Goal: Task Accomplishment & Management: Complete application form

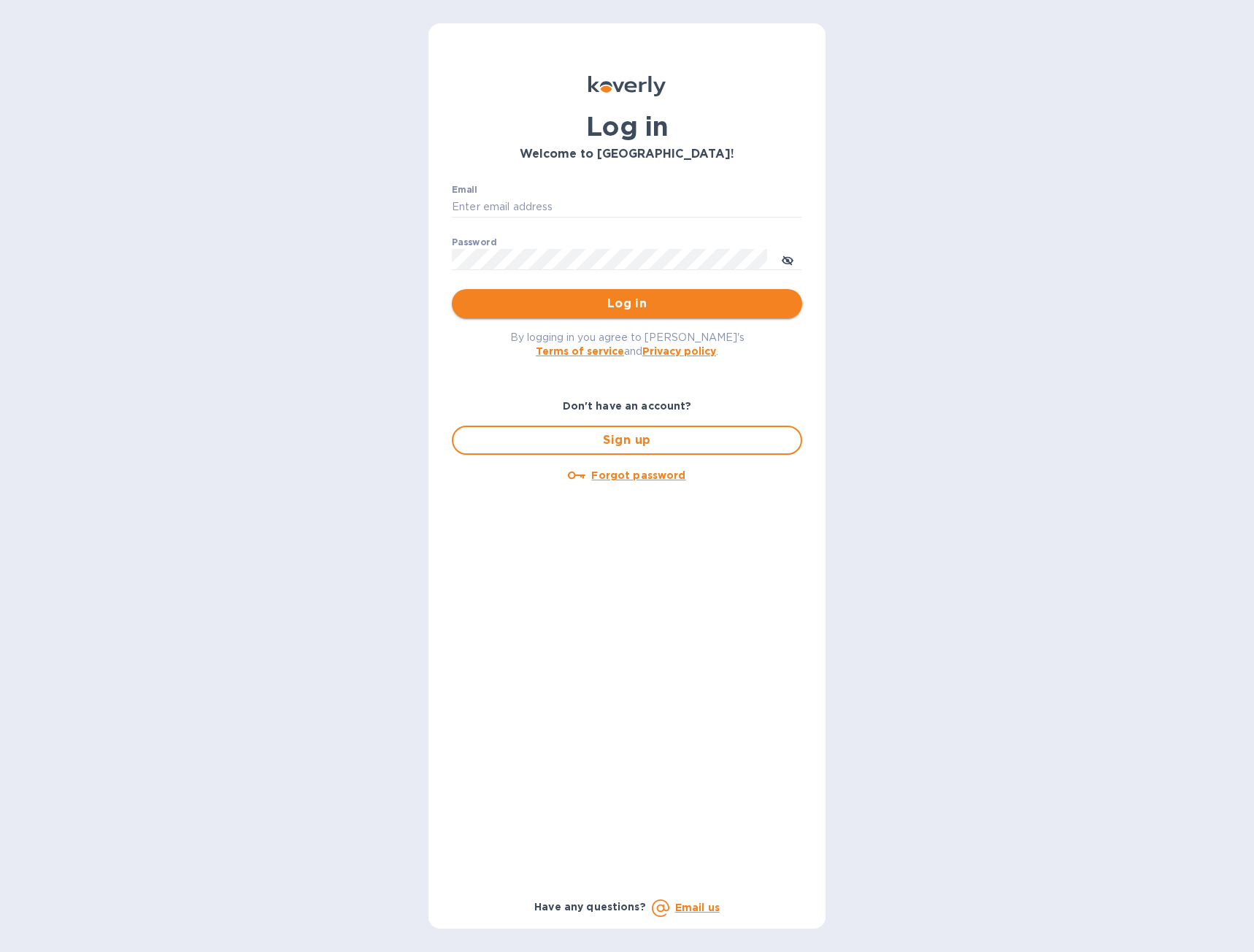
type input "smimadali@gmail.com"
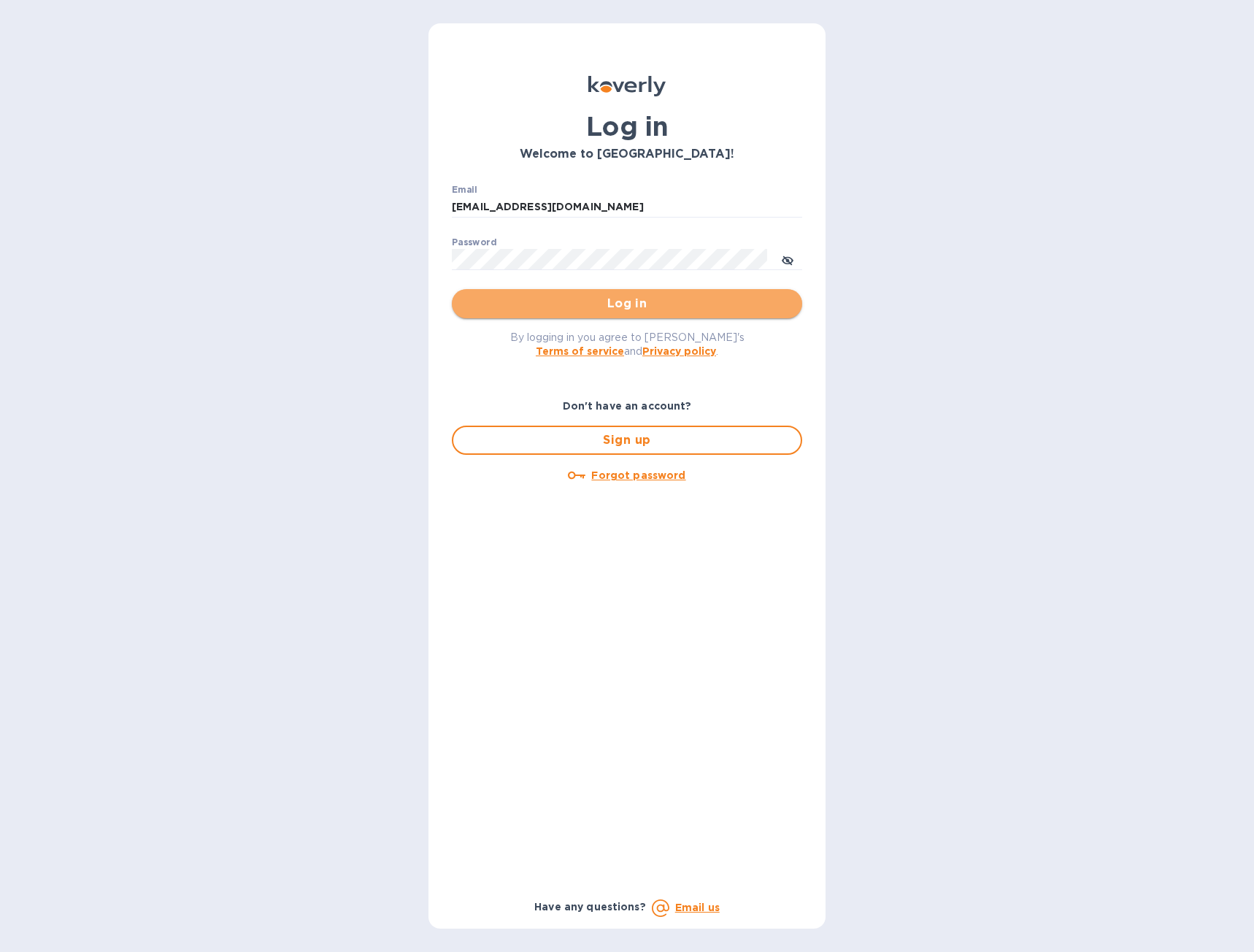
click at [627, 308] on span "Log in" at bounding box center [627, 304] width 327 height 18
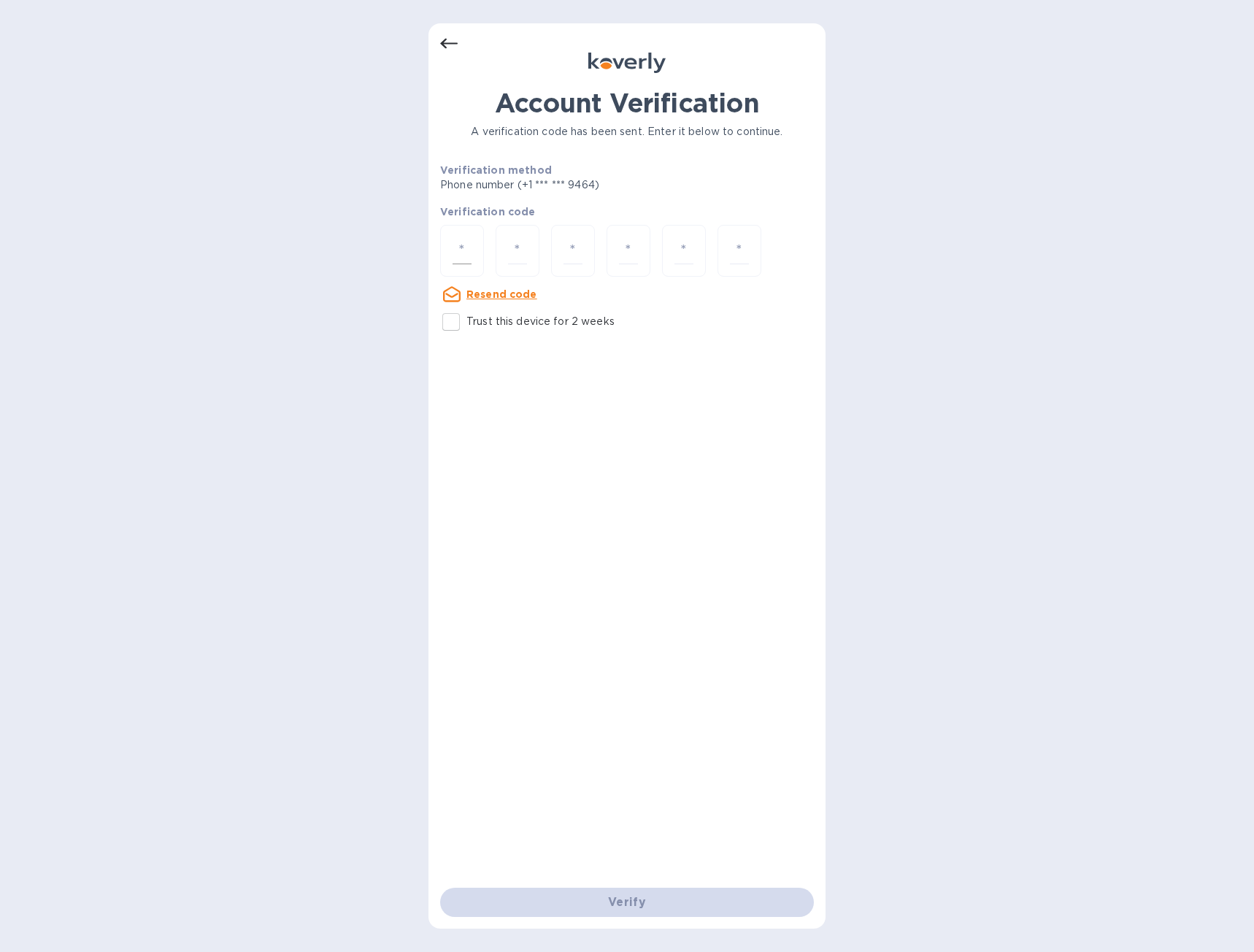
click at [483, 245] on div at bounding box center [462, 251] width 44 height 52
type input "8"
type input "1"
type input "8"
type input "7"
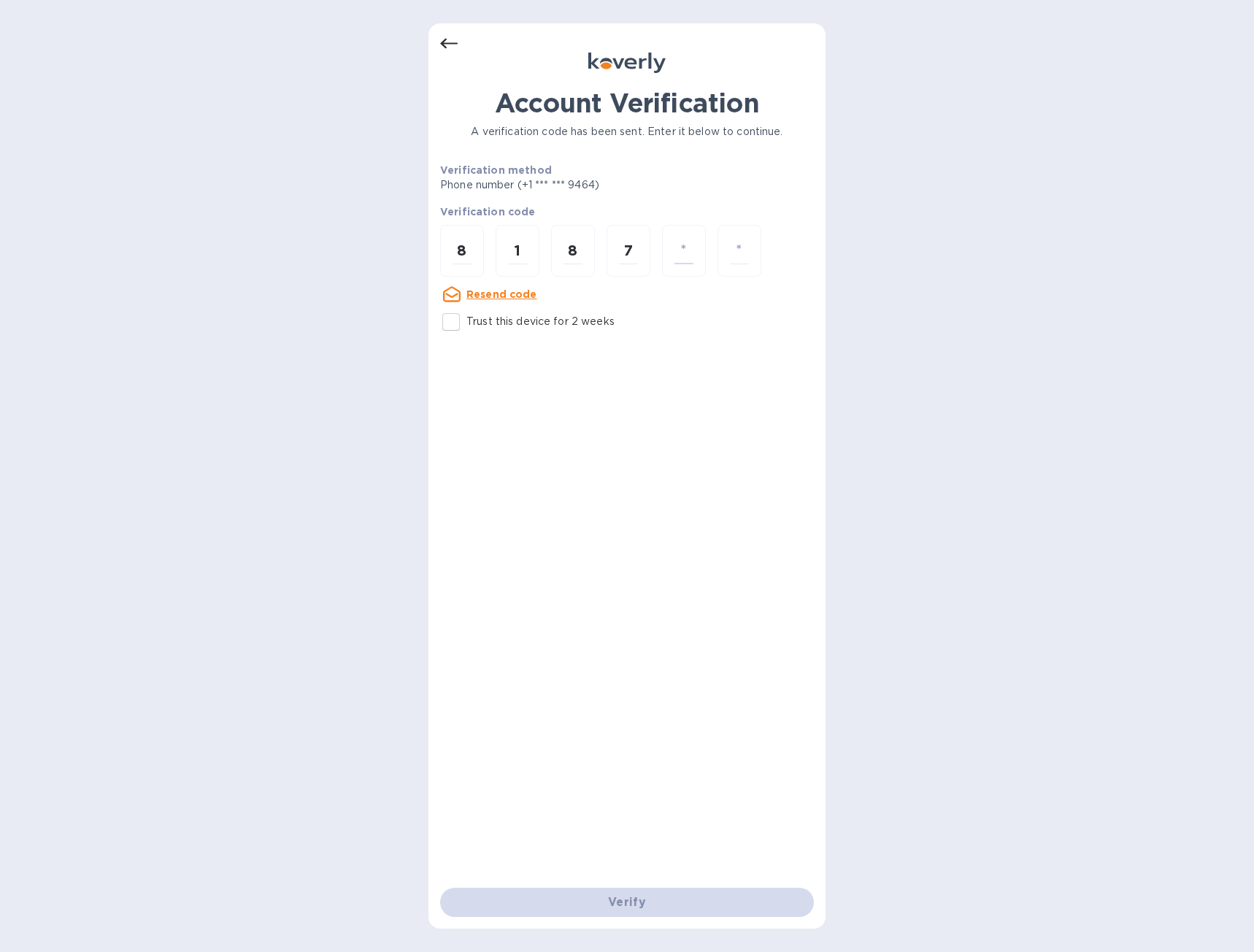
type input "0"
type input "4"
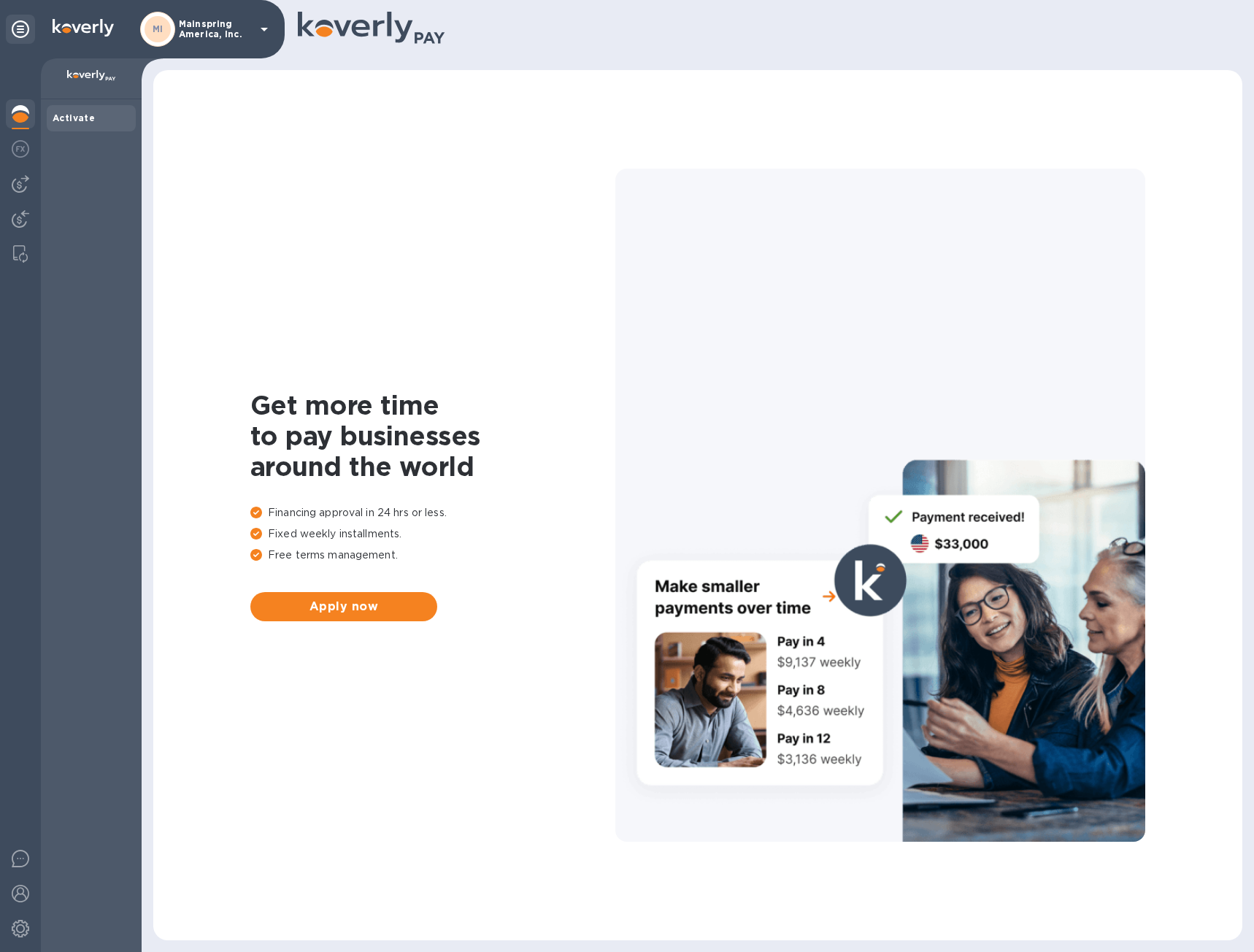
click at [275, 24] on div "MI Mainspring America, Inc." at bounding box center [142, 29] width 285 height 59
click at [256, 27] on icon at bounding box center [264, 29] width 18 height 18
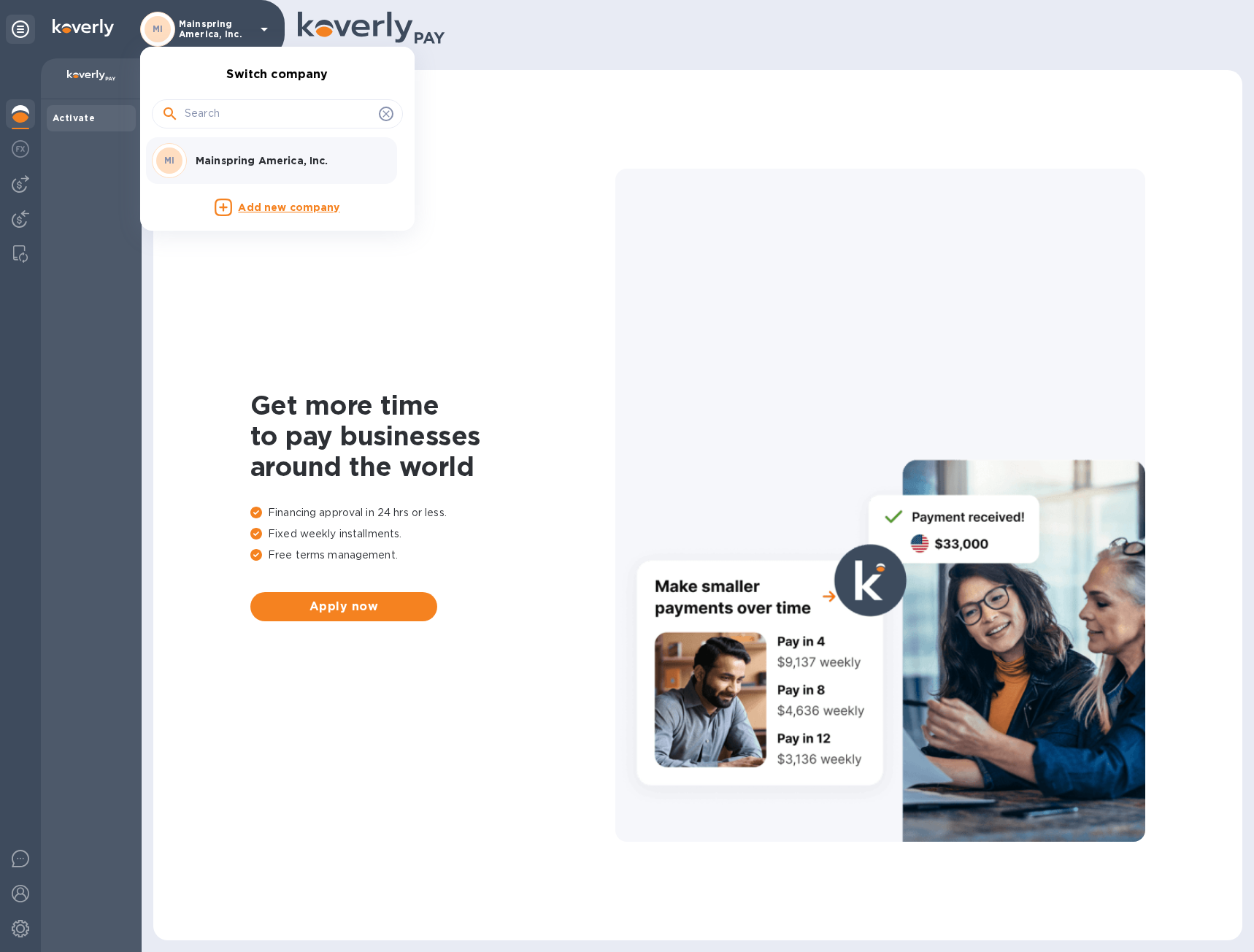
click at [20, 147] on div at bounding box center [627, 476] width 1254 height 952
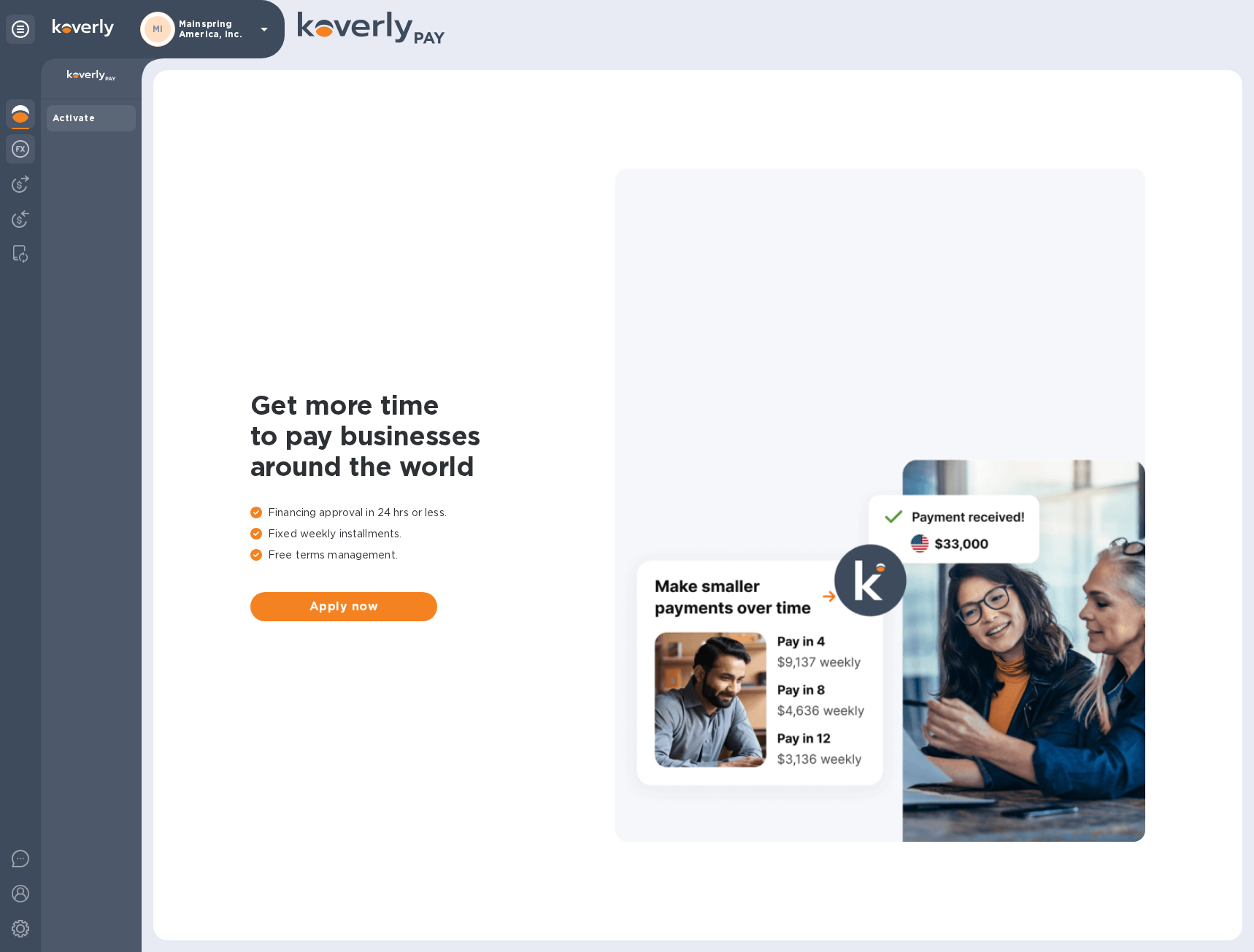
click at [30, 147] on div at bounding box center [20, 150] width 29 height 32
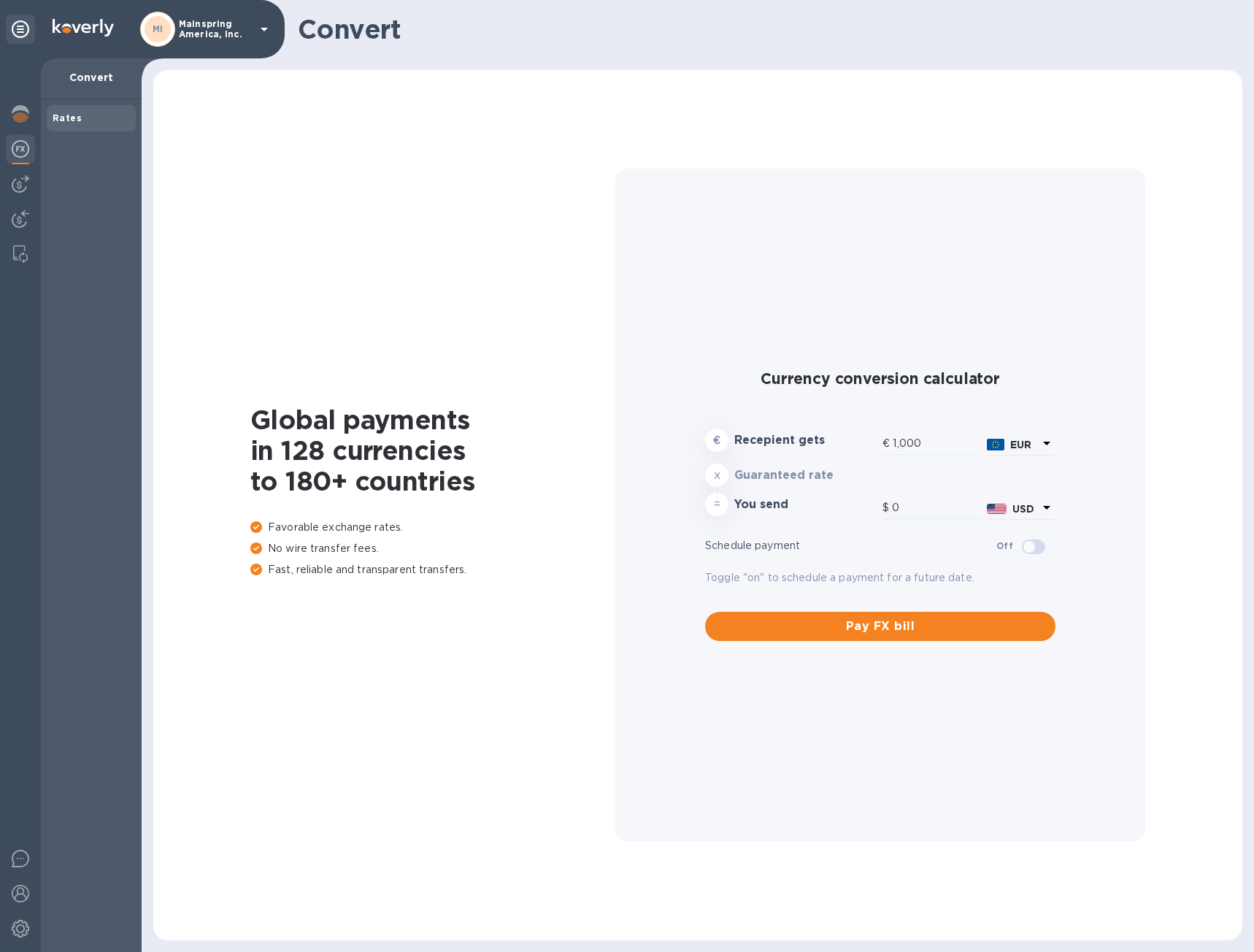
type input "1,171.94"
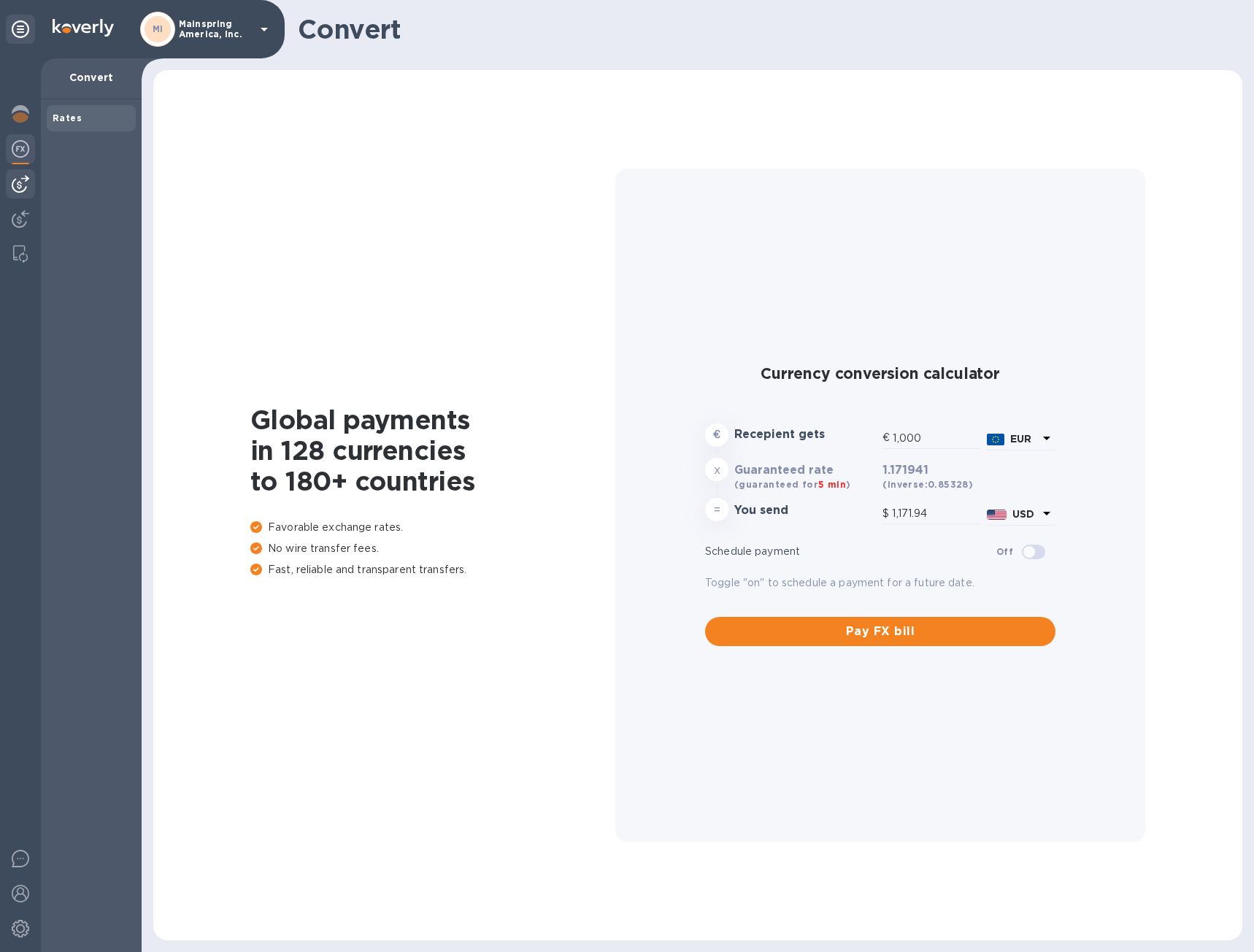
click at [32, 181] on div at bounding box center [20, 184] width 29 height 29
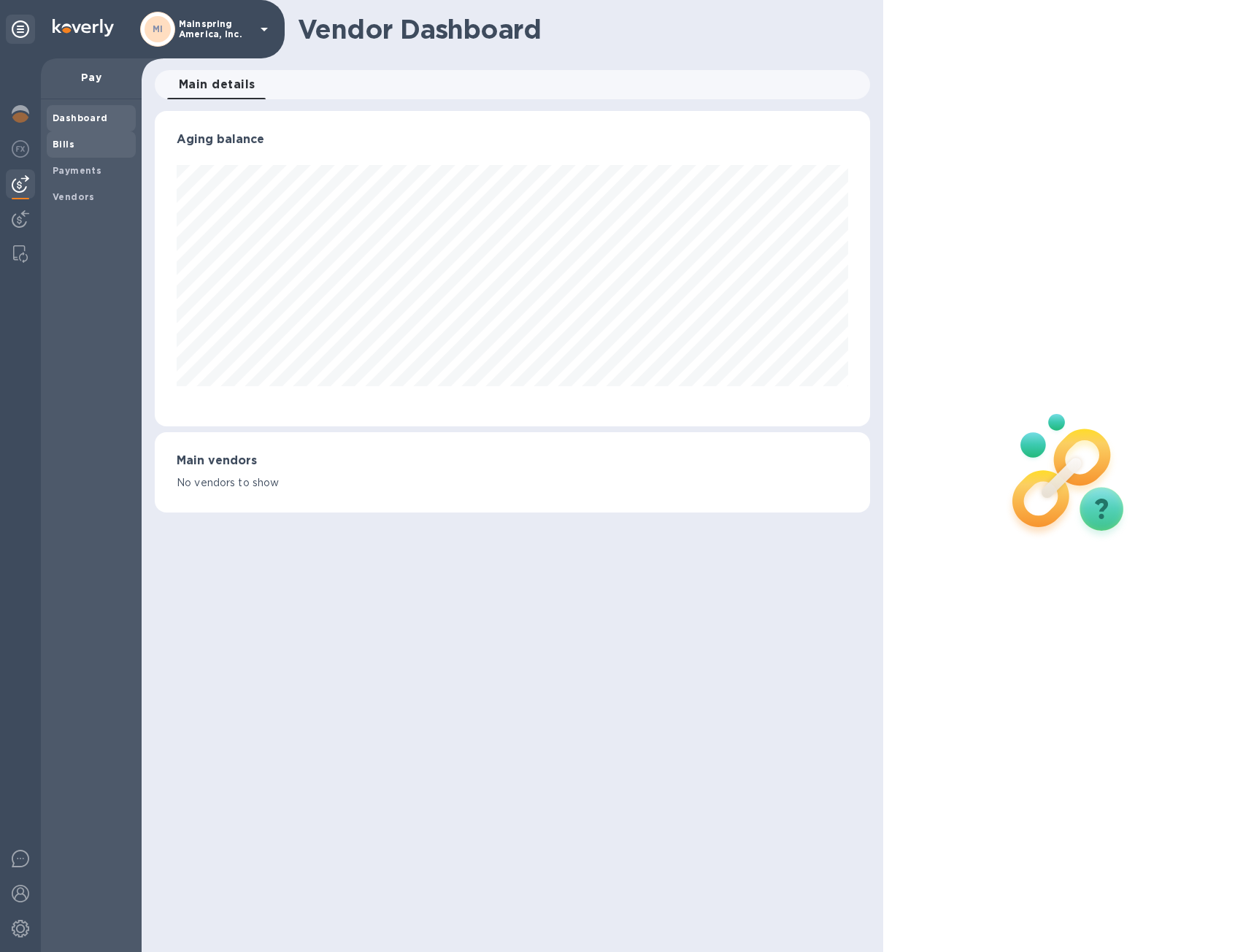
scroll to position [315, 715]
click at [79, 140] on span "Bills" at bounding box center [92, 144] width 78 height 14
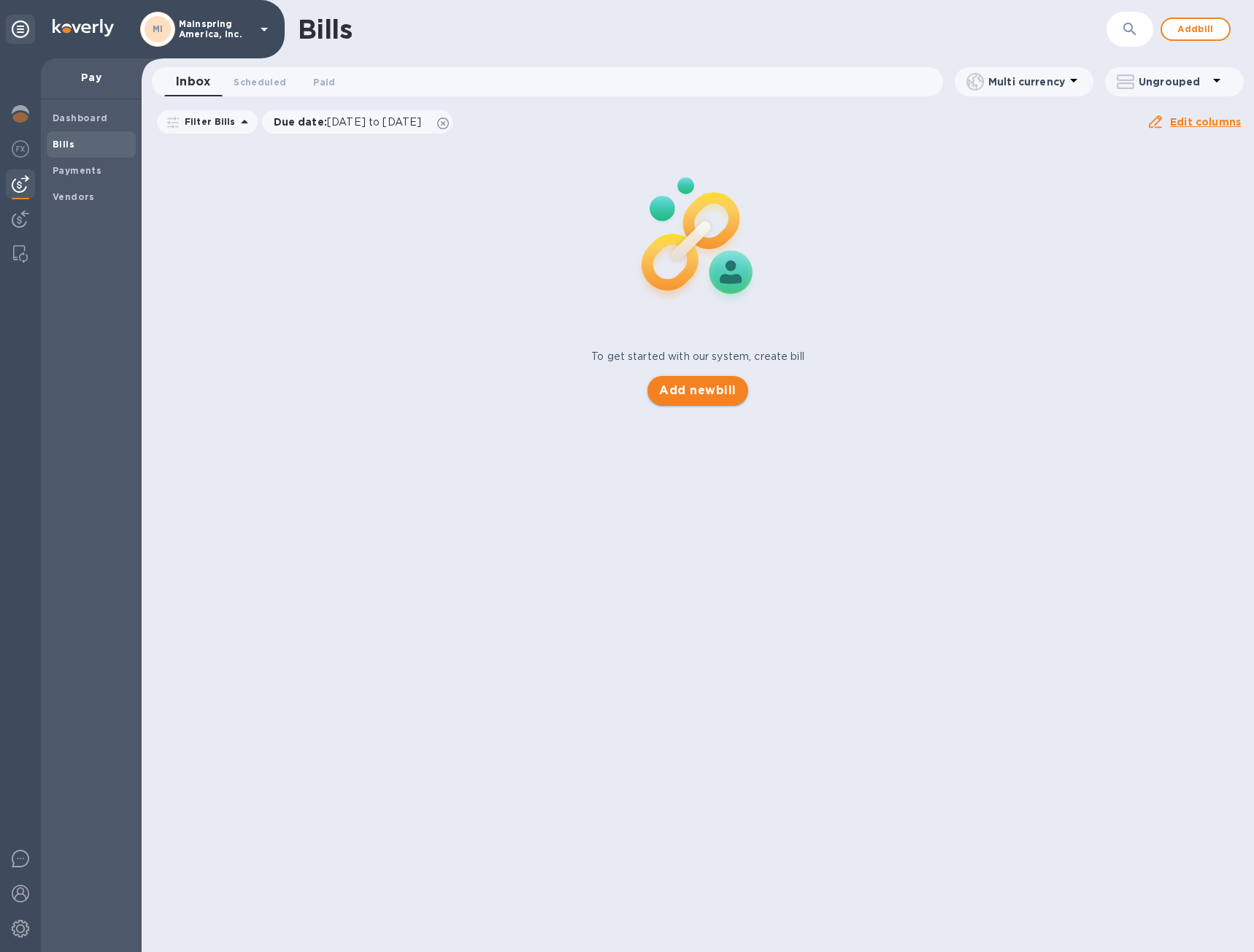
click at [732, 391] on span "Add new bill" at bounding box center [697, 390] width 77 height 18
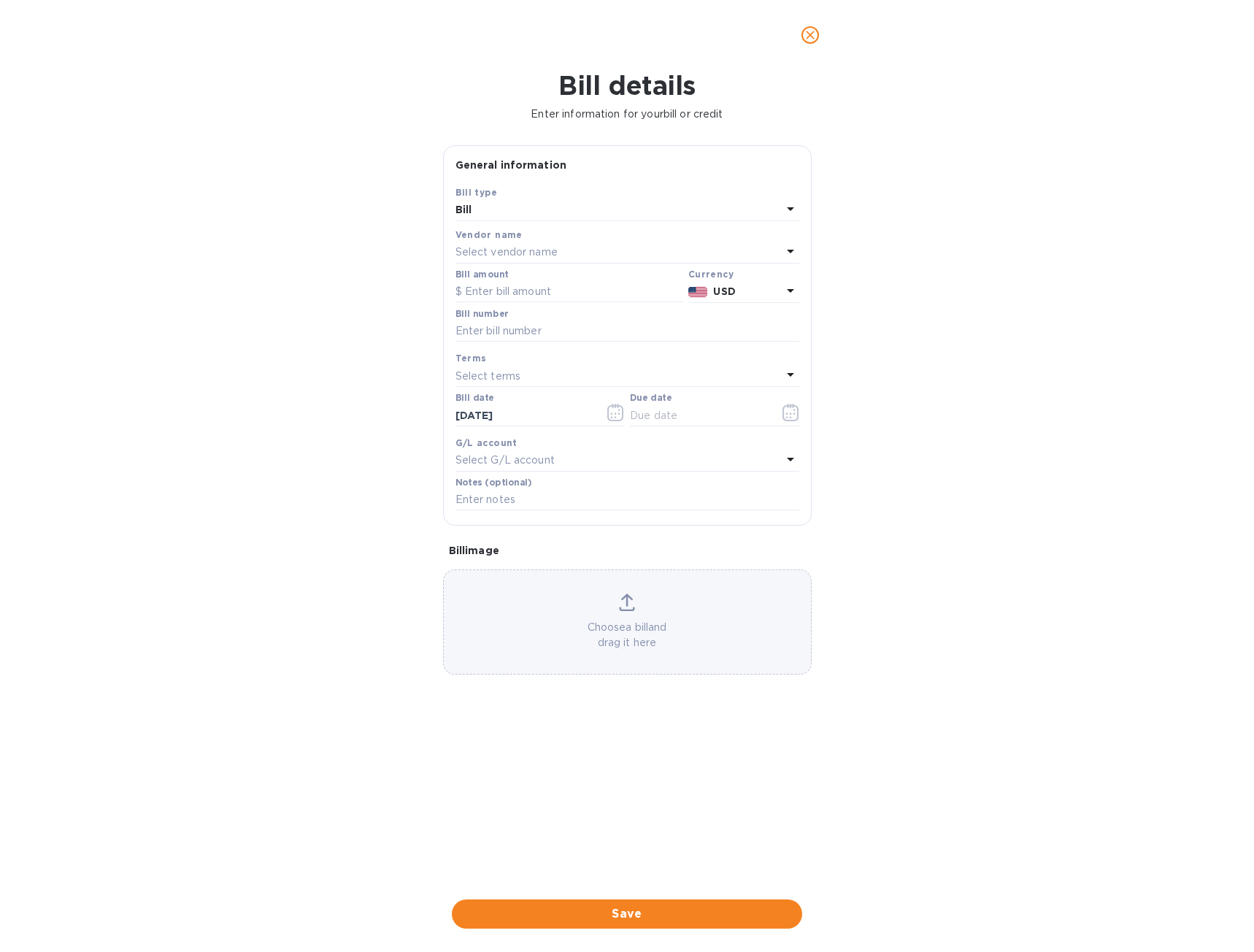
click at [589, 242] on div "Select vendor name" at bounding box center [618, 253] width 327 height 21
click at [555, 344] on div "[PERSON_NAME] Forwarding ([GEOGRAPHIC_DATA]), Inc." at bounding box center [621, 335] width 321 height 27
click at [550, 295] on input "text" at bounding box center [569, 291] width 227 height 22
type input "1,203.90"
type input "LAX503162318"
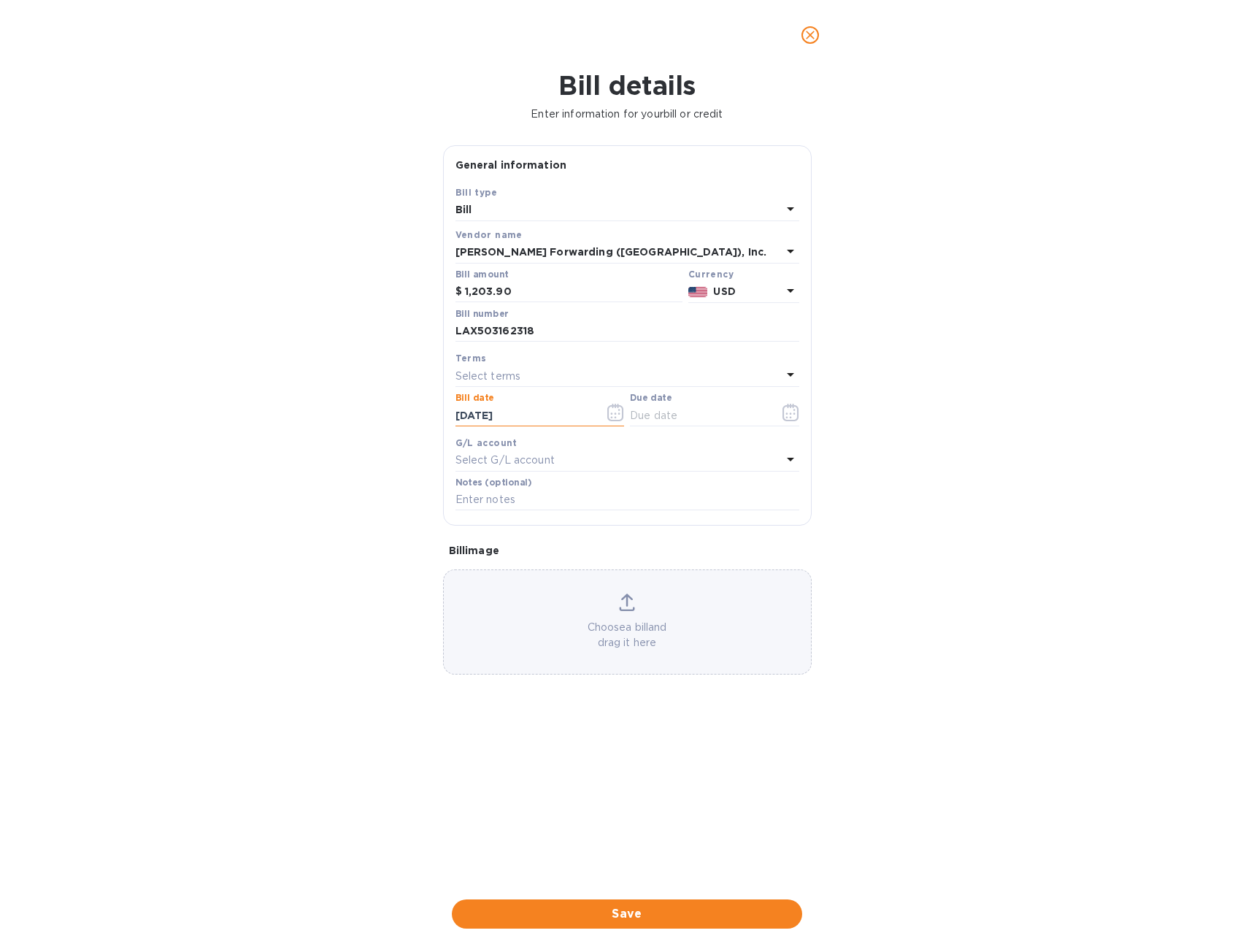
type input "[DATE]"
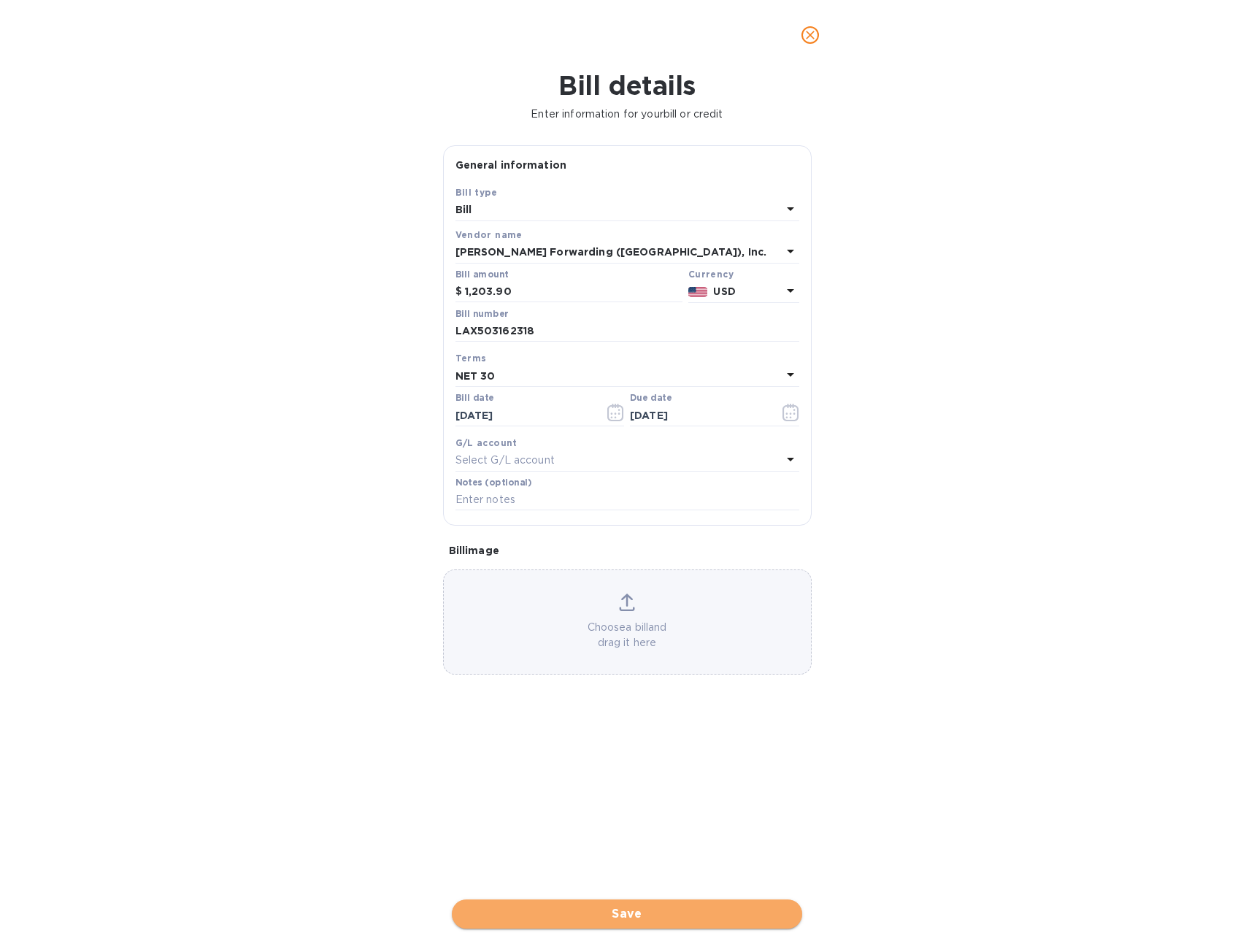
click at [627, 913] on span "Save" at bounding box center [627, 913] width 327 height 18
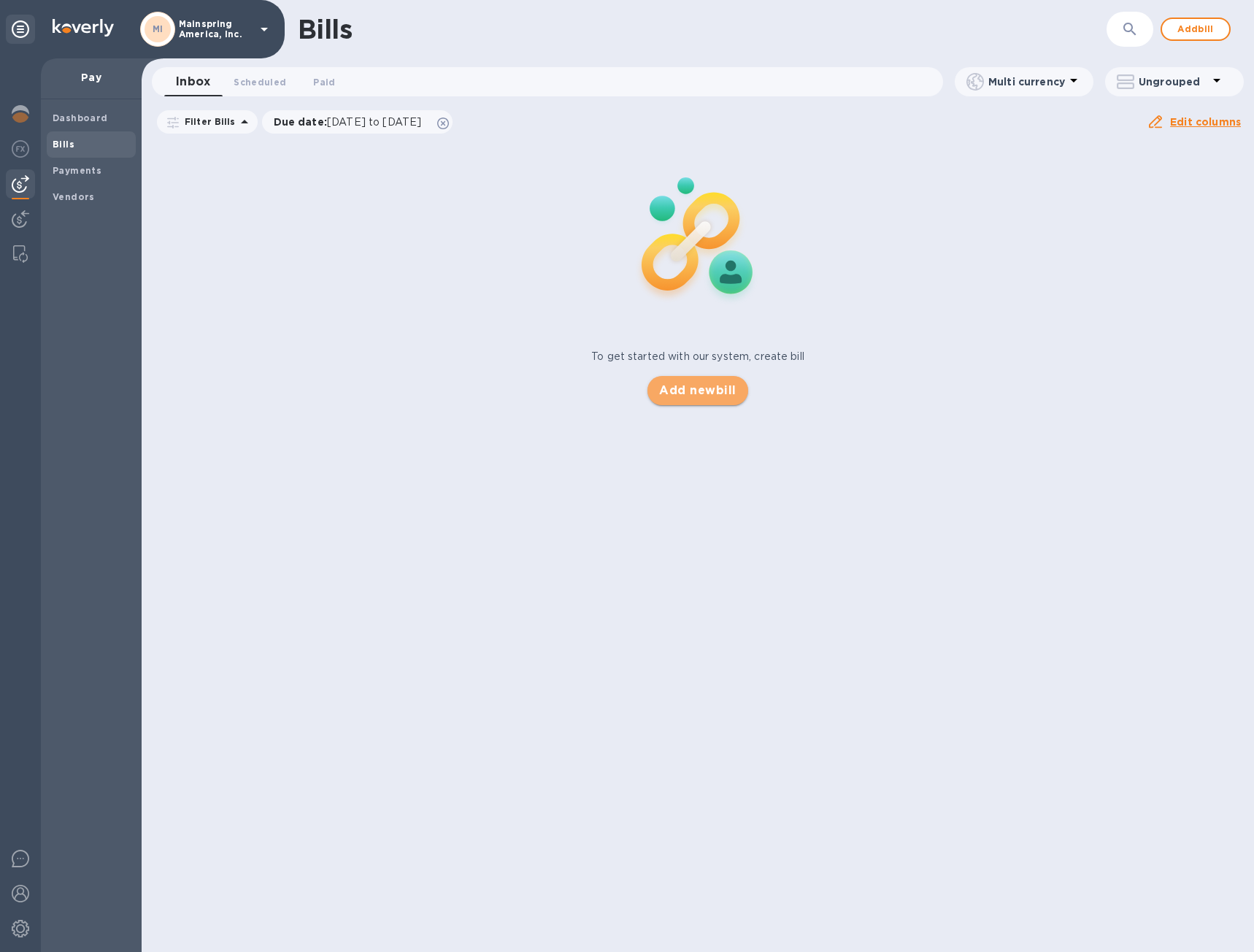
click at [715, 394] on span "Add new bill" at bounding box center [697, 390] width 77 height 18
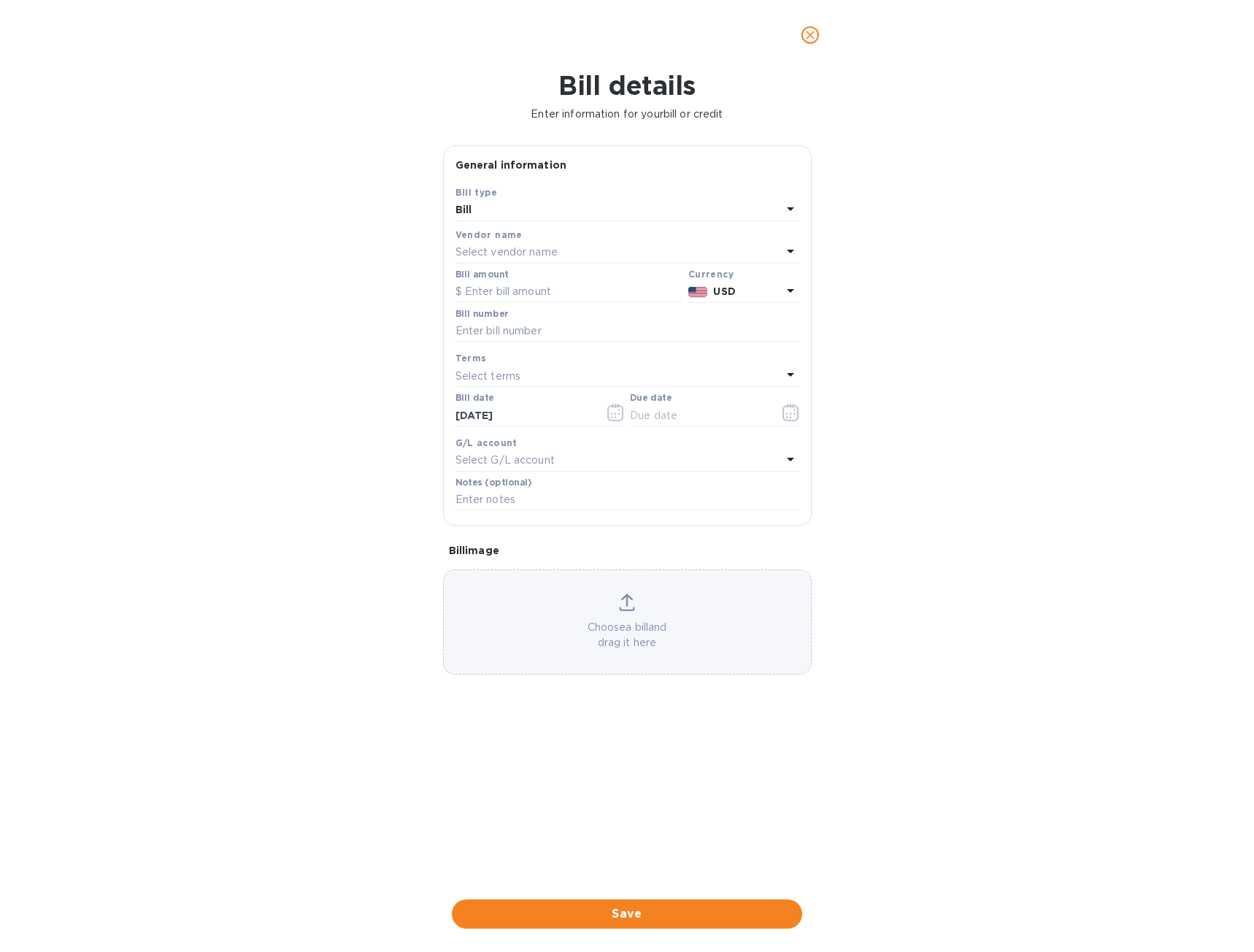
click at [516, 244] on p "Select vendor name" at bounding box center [506, 252] width 102 height 15
click at [575, 333] on p "[PERSON_NAME] Forwarding ([GEOGRAPHIC_DATA]), Inc." at bounding box center [622, 335] width 309 height 15
click at [547, 290] on input "text" at bounding box center [569, 291] width 227 height 22
type input "979.99"
type input "LAX503196229"
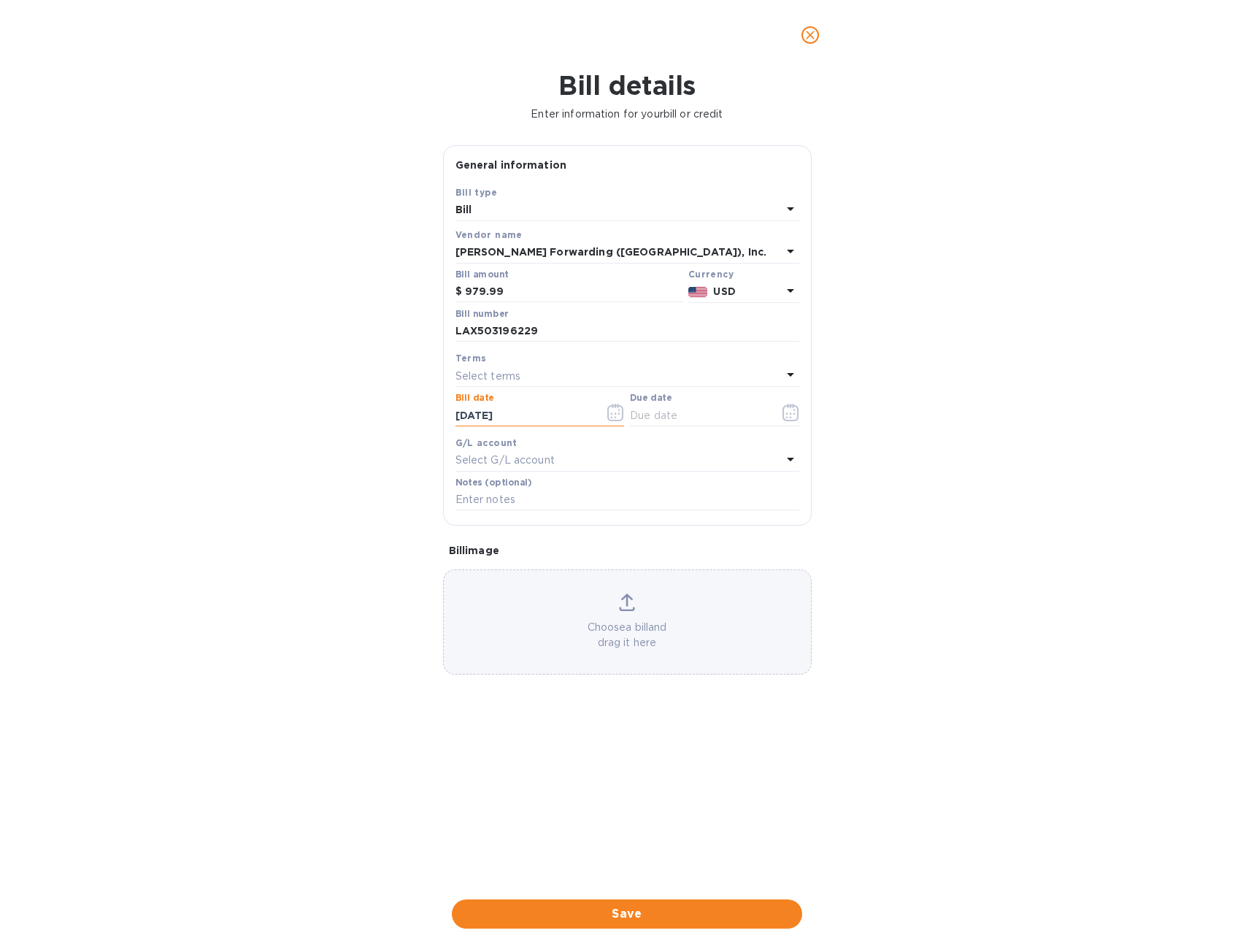
type input "[DATE]"
type input "0_/__/____"
type input "[DATE]"
click at [624, 909] on span "Save" at bounding box center [627, 913] width 327 height 18
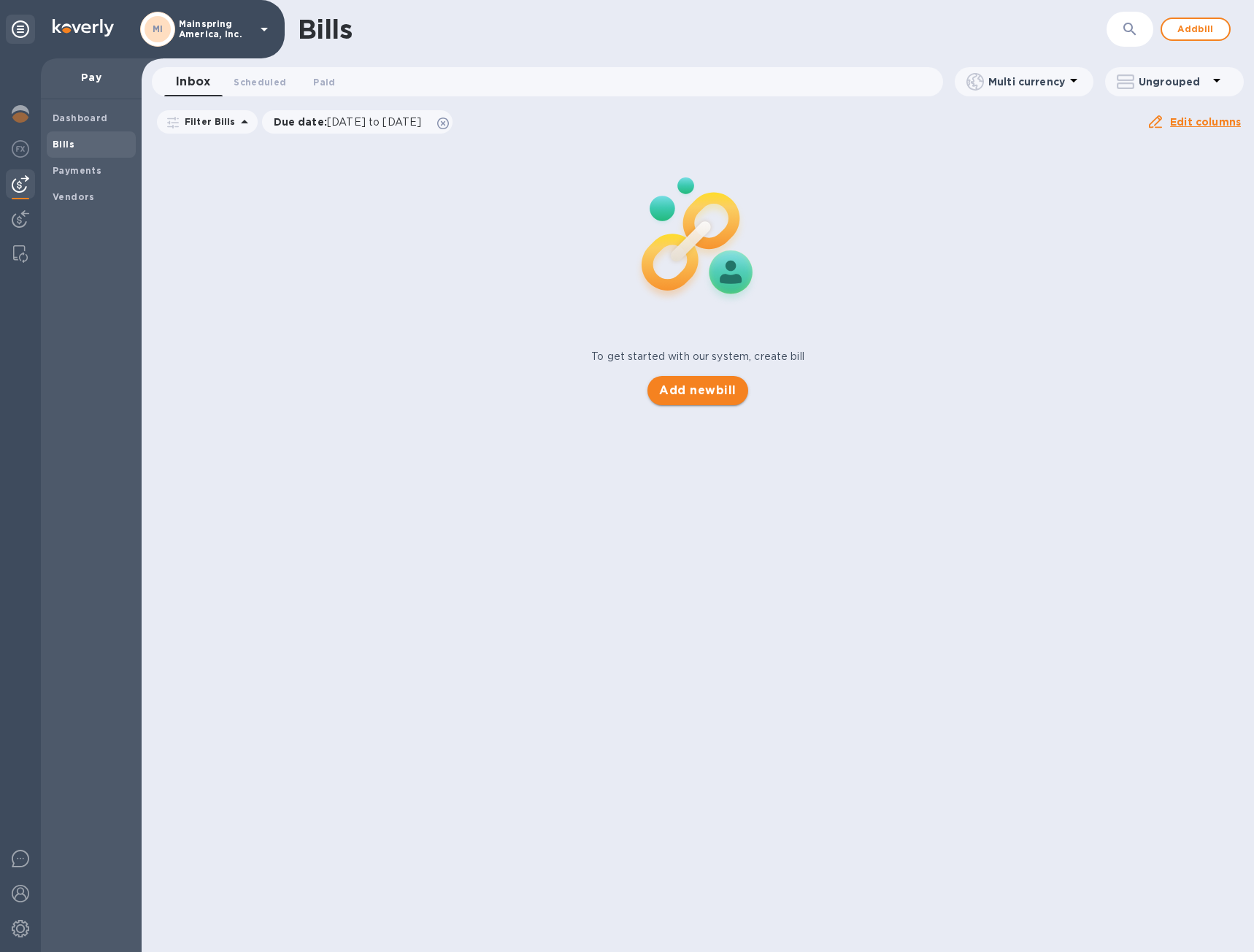
click at [719, 384] on span "Add new bill" at bounding box center [697, 390] width 77 height 18
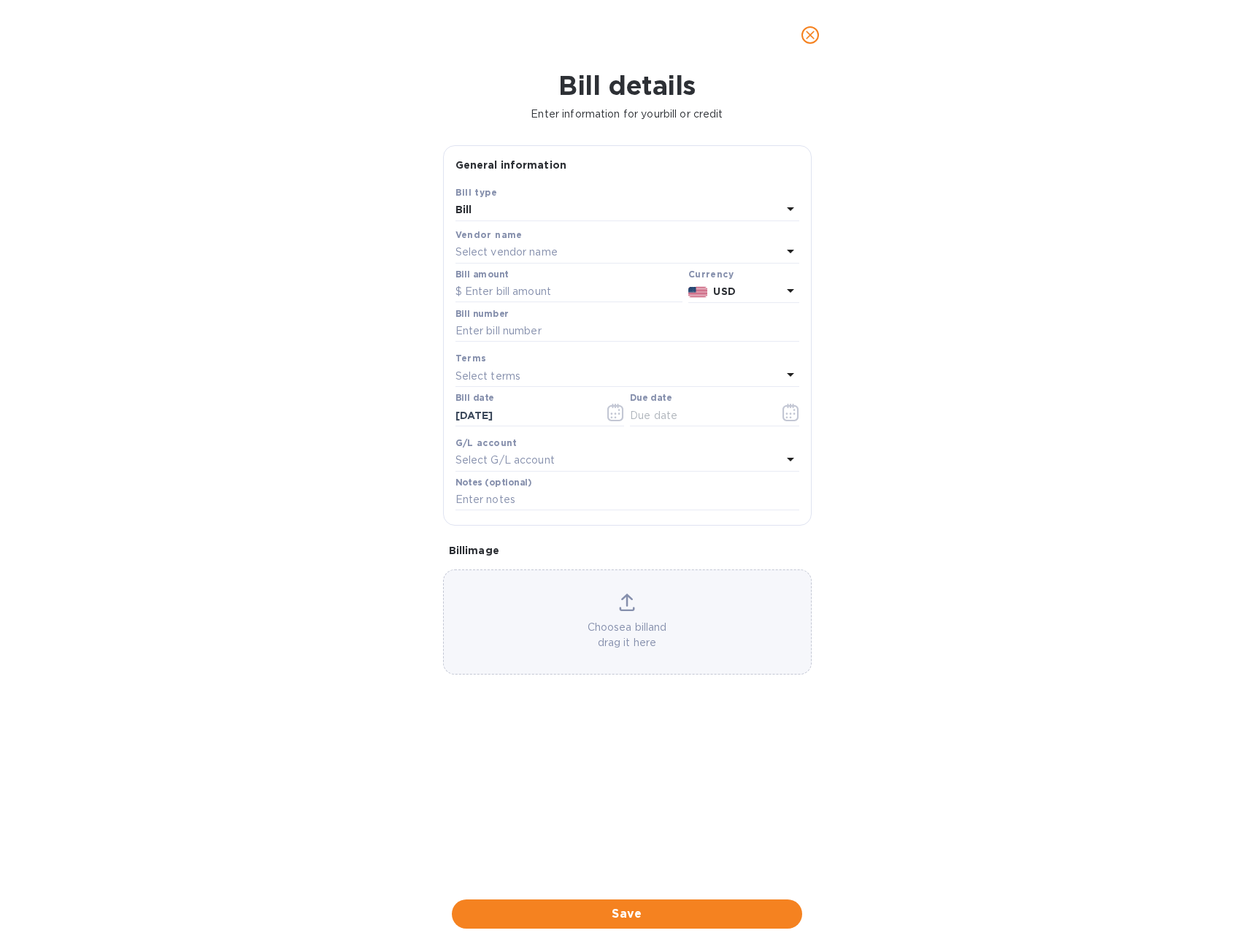
click at [577, 244] on div "Select vendor name" at bounding box center [618, 253] width 327 height 21
click at [576, 336] on p "[PERSON_NAME] Forwarding ([GEOGRAPHIC_DATA]), Inc." at bounding box center [622, 335] width 309 height 15
click at [587, 284] on input "text" at bounding box center [569, 291] width 227 height 22
type input "921.24"
type input "L"
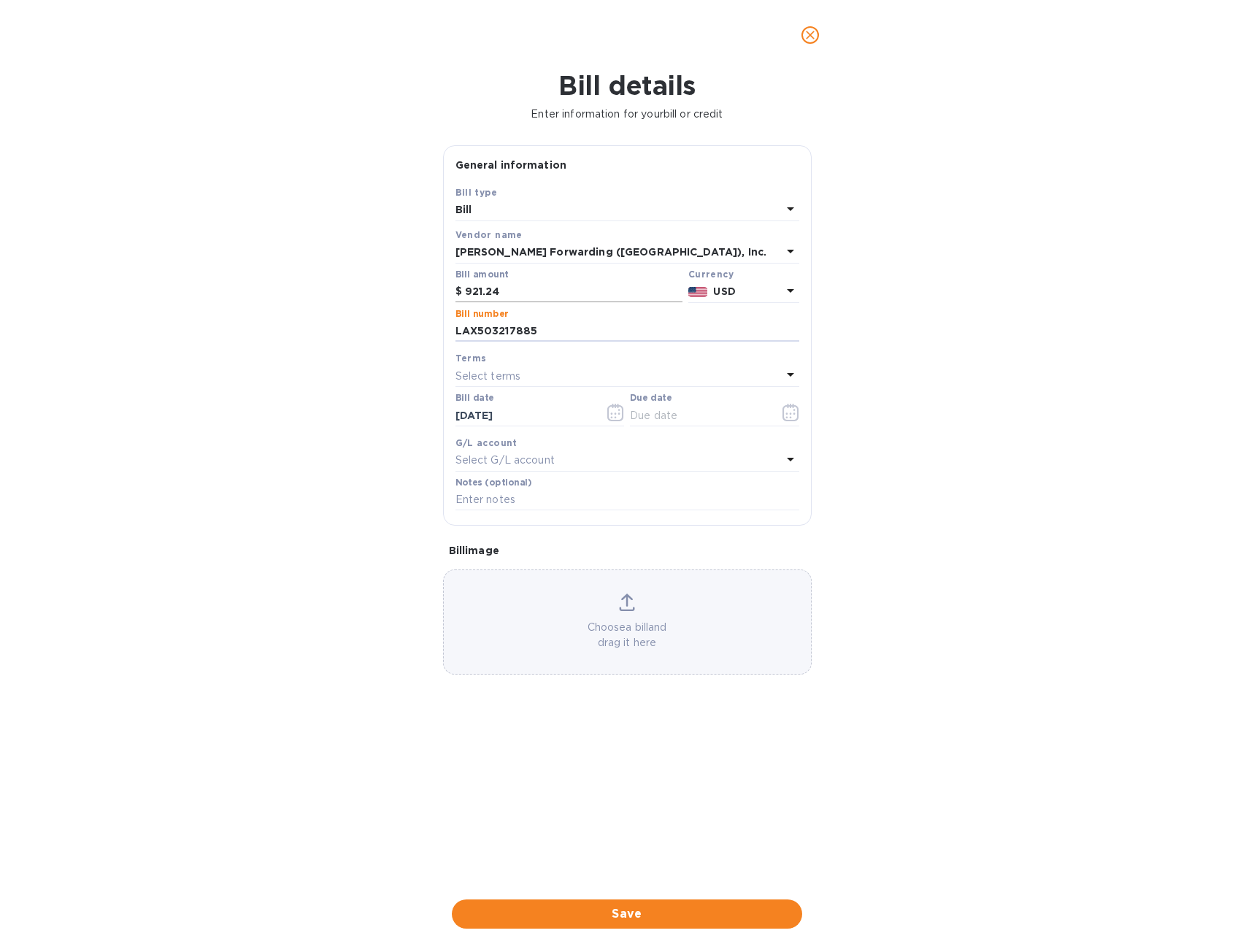
type input "LAX503217885"
type input "[DATE]"
click at [614, 900] on button "Save" at bounding box center [627, 913] width 350 height 29
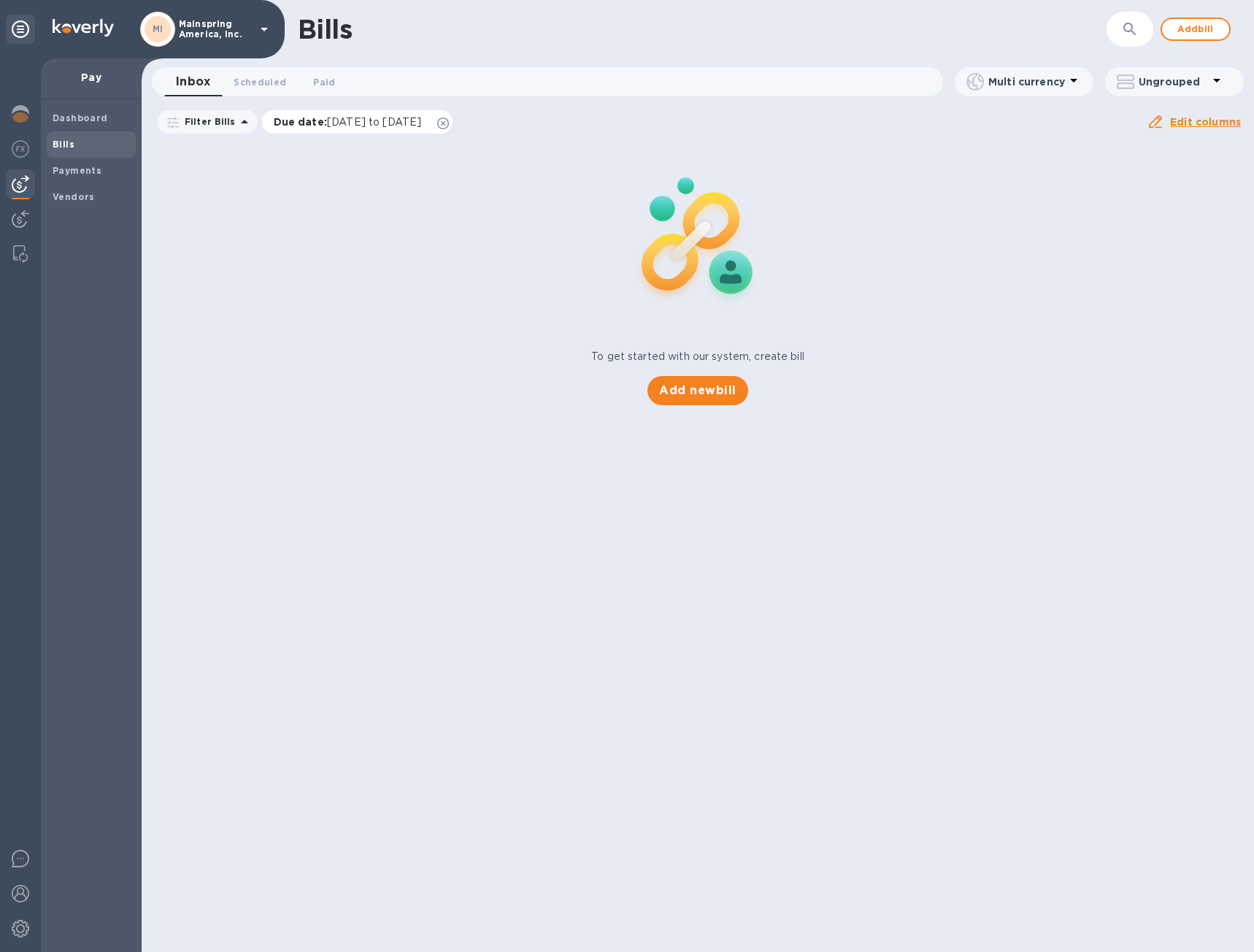
click at [449, 121] on icon at bounding box center [443, 123] width 11 height 11
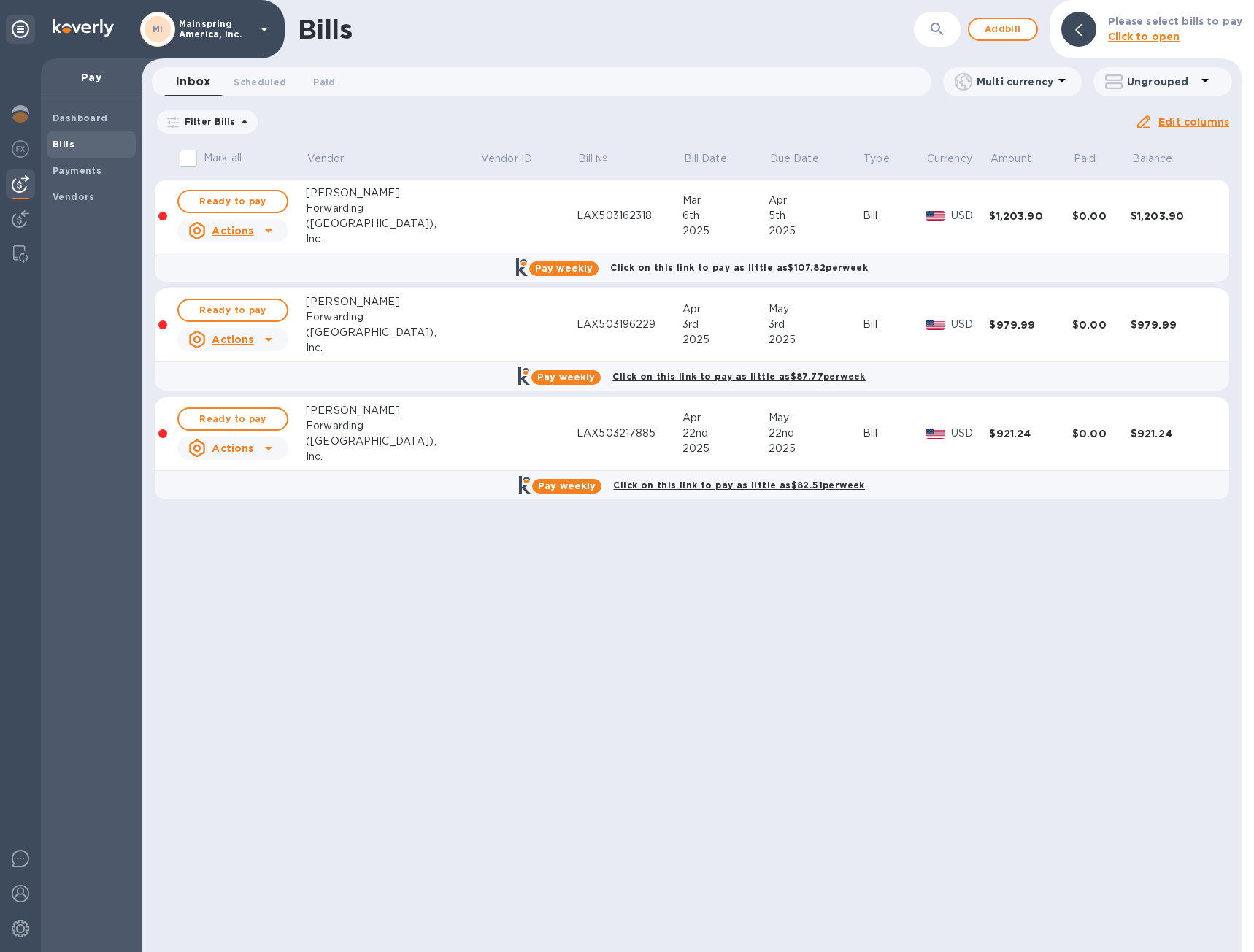
click at [186, 166] on input "Mark all" at bounding box center [188, 158] width 30 height 30
checkbox input "true"
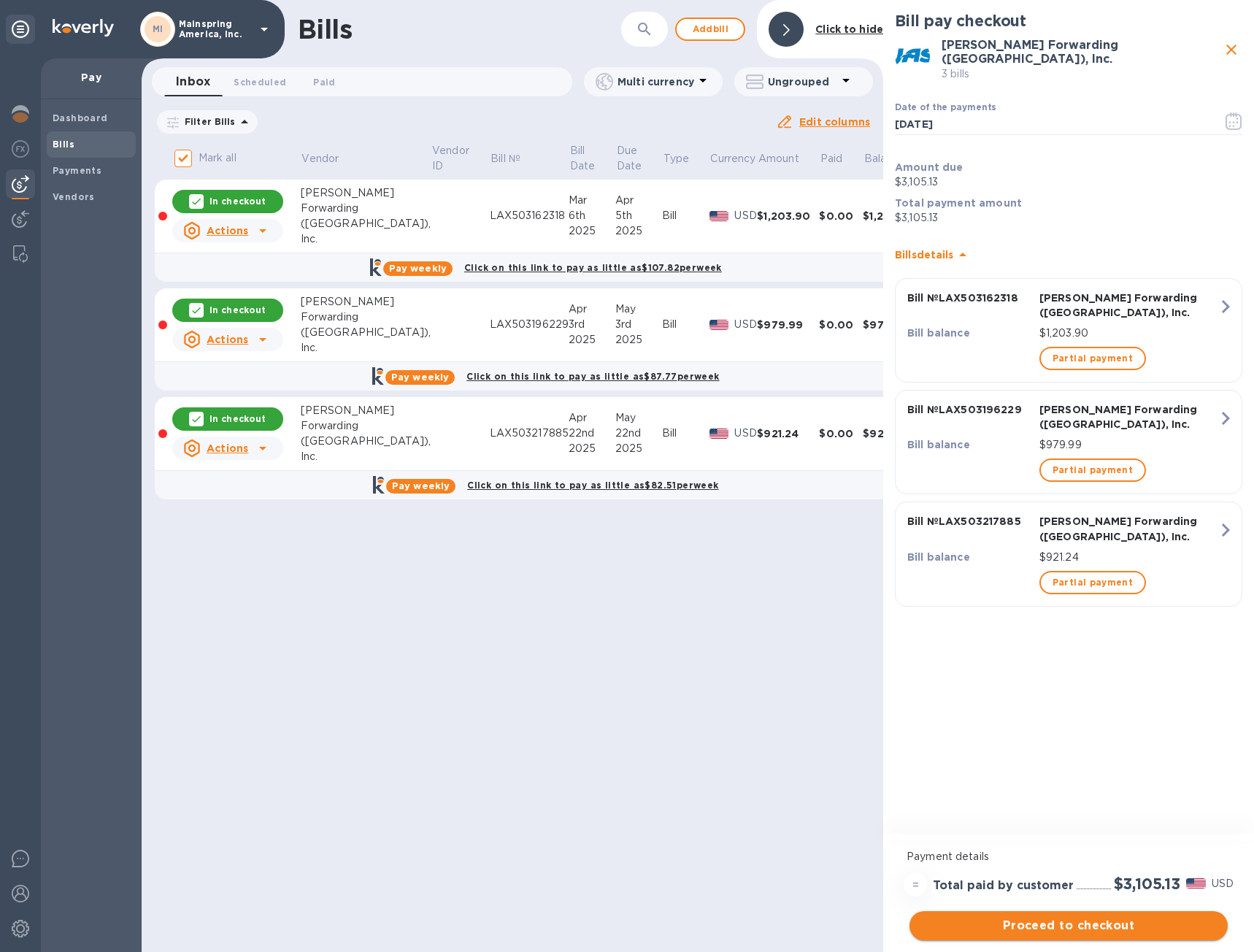
click at [987, 919] on span "Proceed to checkout" at bounding box center [1069, 926] width 295 height 18
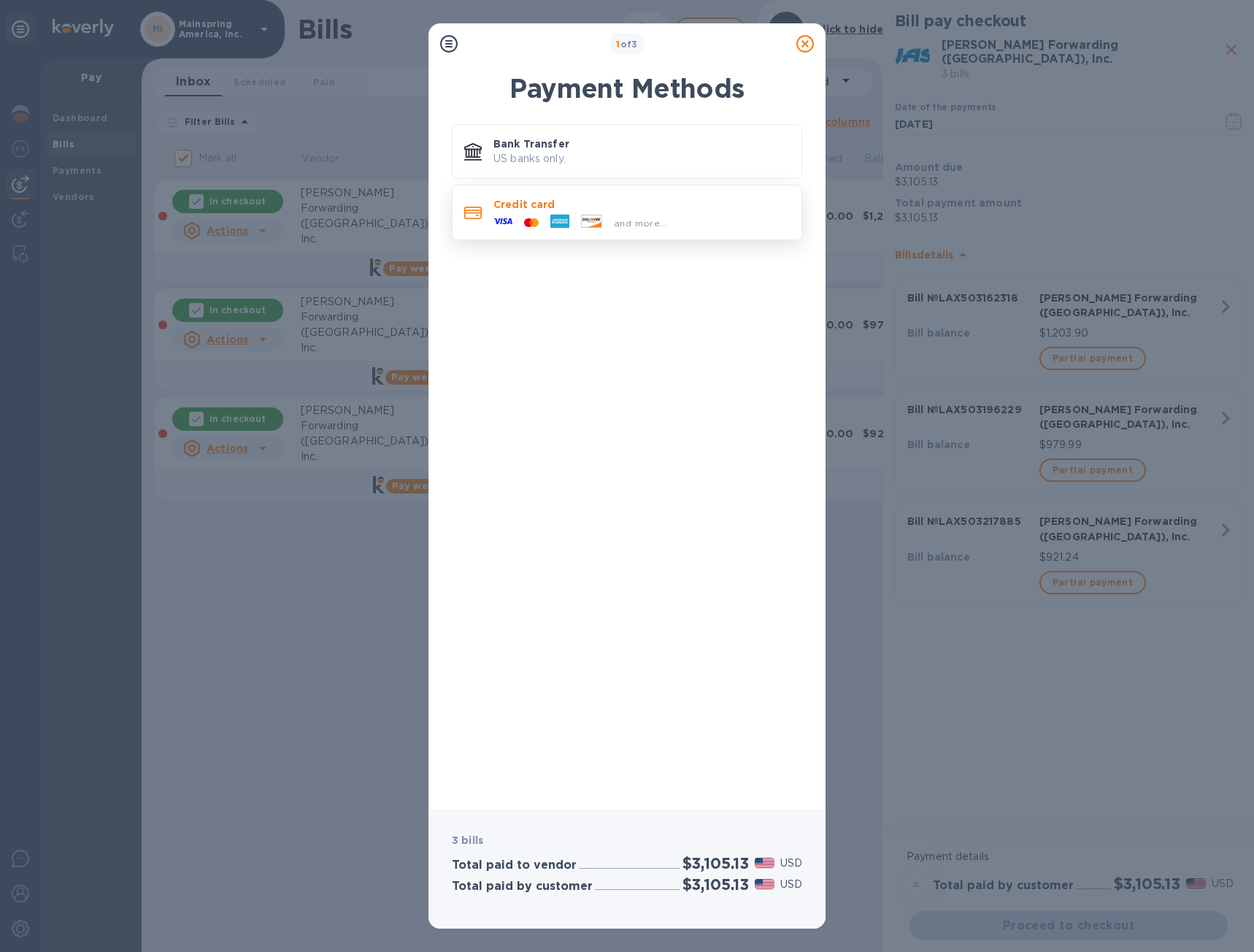
click at [616, 228] on span "and more..." at bounding box center [641, 223] width 53 height 11
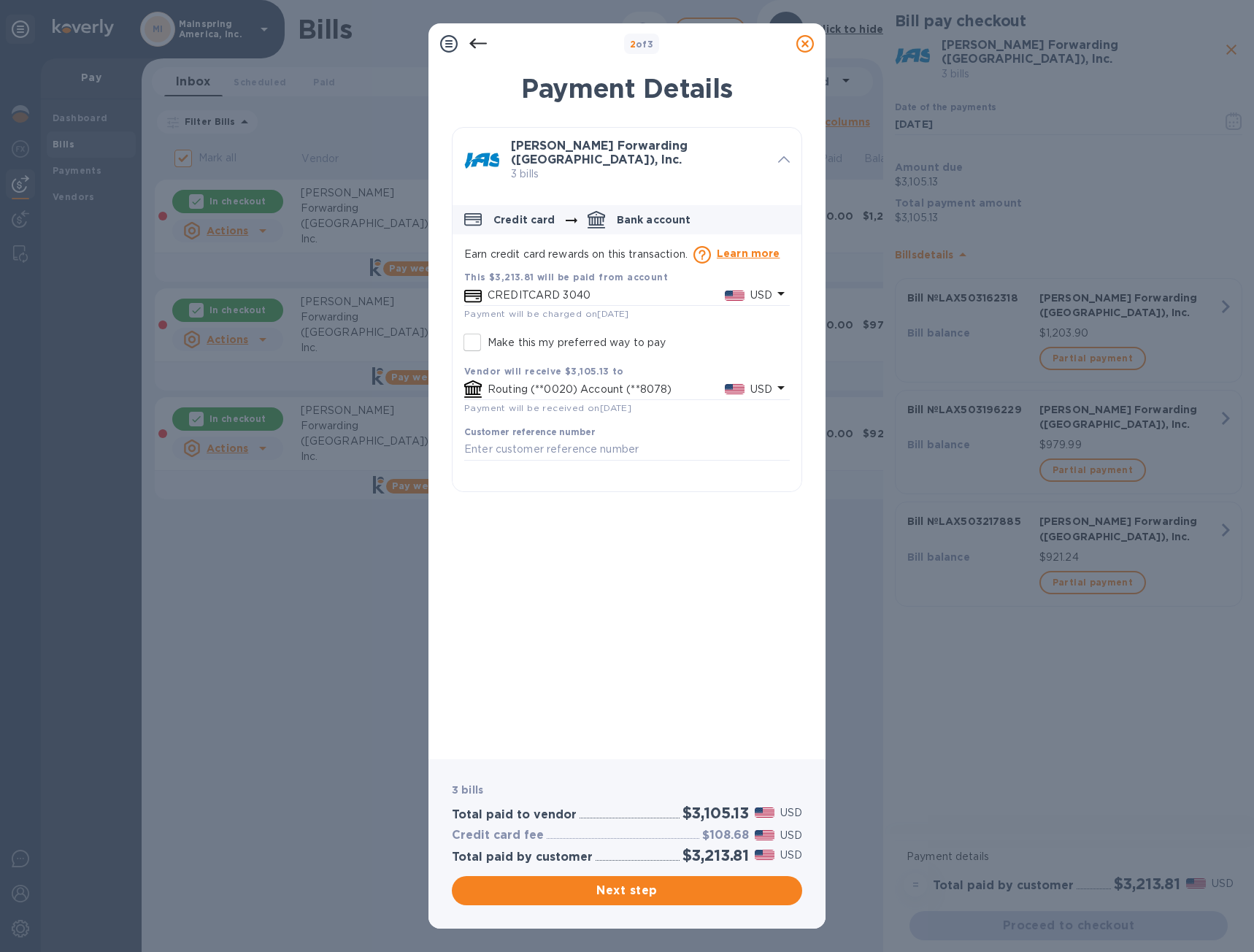
click at [624, 275] on div "This $3,213.81 will be paid from account" at bounding box center [627, 277] width 326 height 15
click at [483, 333] on input "Make this my preferred way to pay" at bounding box center [472, 342] width 30 height 30
click at [617, 288] on p "CREDITCARD 3040" at bounding box center [606, 295] width 238 height 15
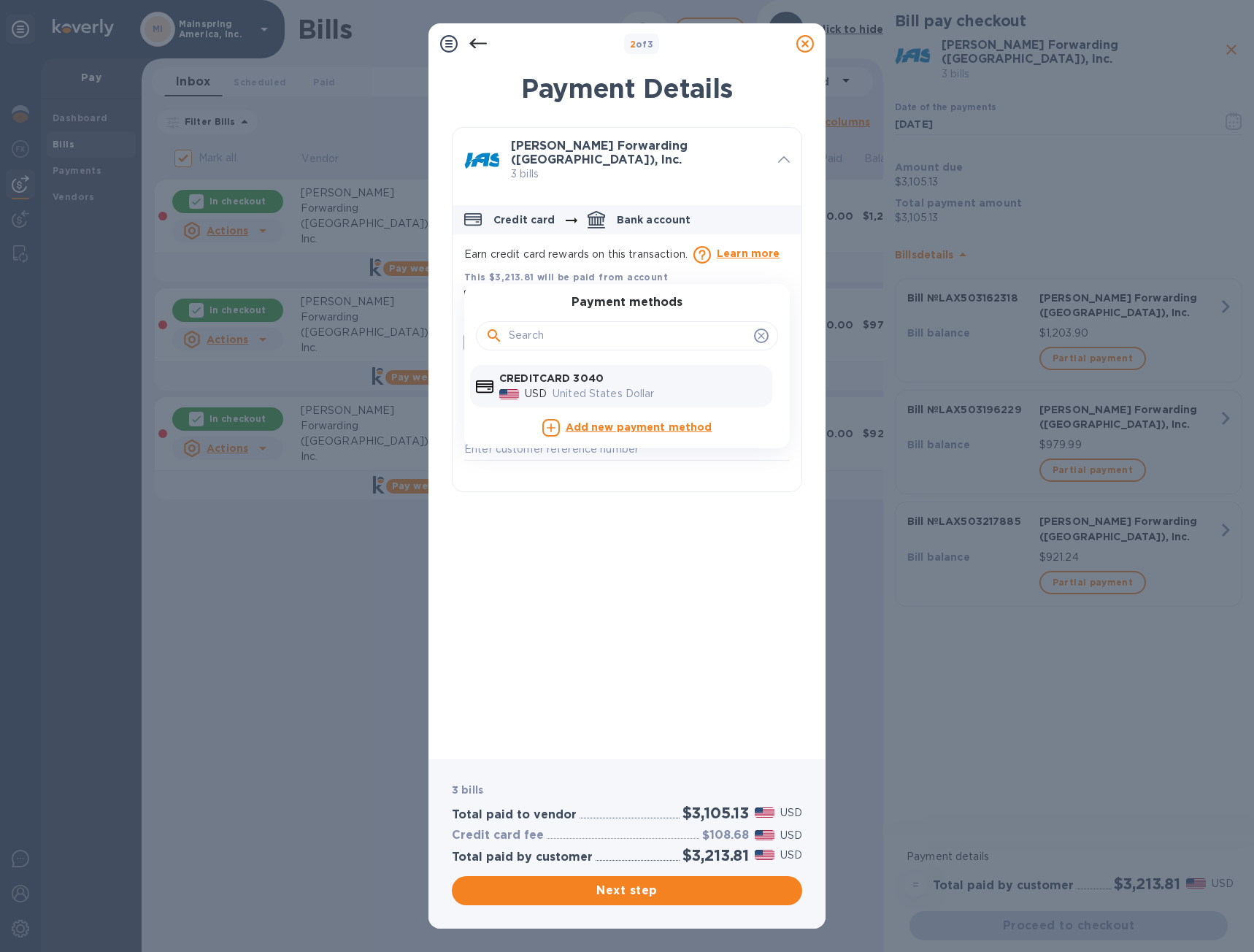
click at [619, 344] on div "default-method" at bounding box center [627, 334] width 302 height 49
click at [626, 329] on input "default-method" at bounding box center [627, 335] width 239 height 22
click at [619, 368] on div "CREDITCARD 3040 USD United States Dollar" at bounding box center [632, 386] width 273 height 37
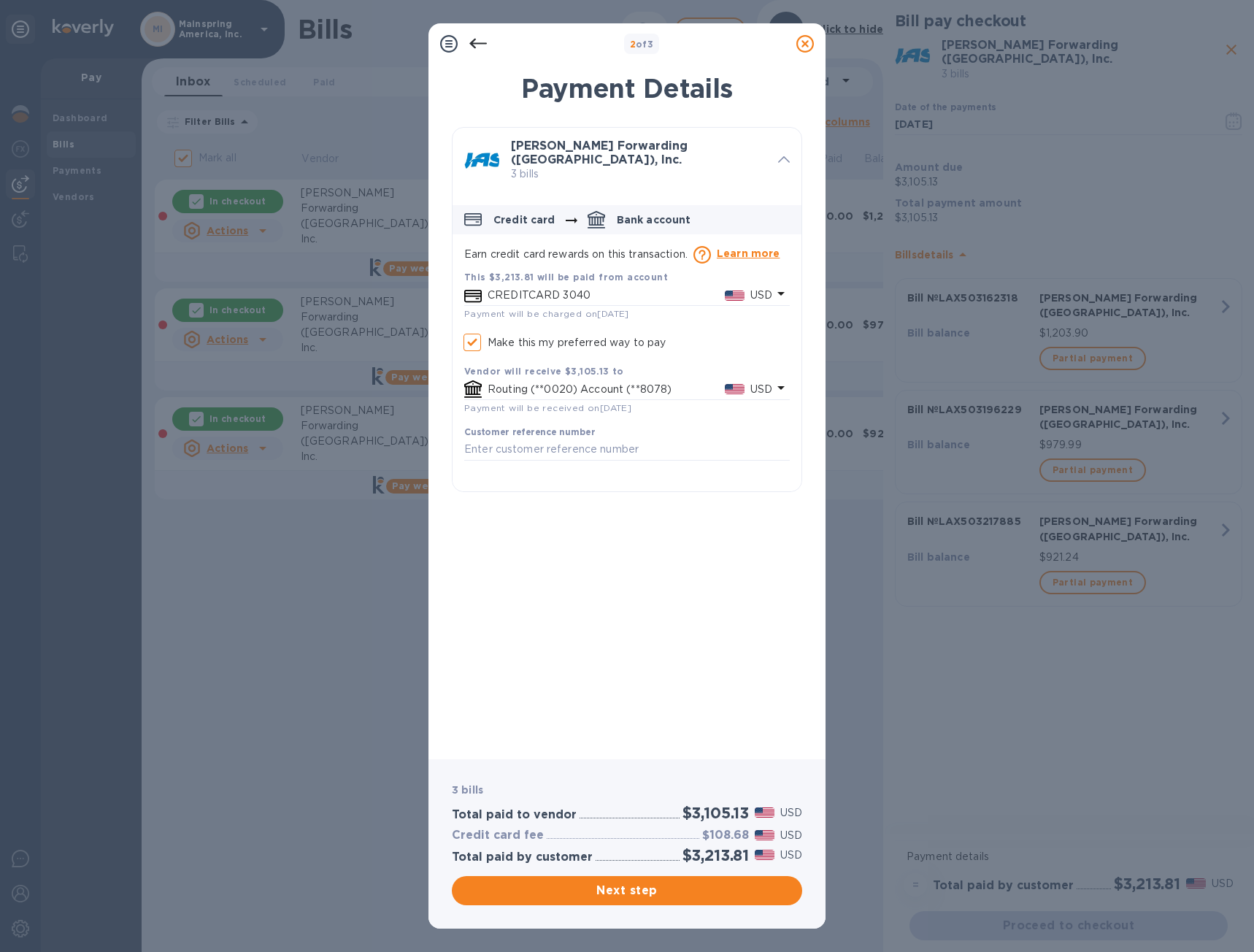
click at [494, 338] on p "Make this my preferred way to pay" at bounding box center [576, 343] width 178 height 15
click at [487, 338] on input "Make this my preferred way to pay" at bounding box center [472, 342] width 30 height 30
checkbox input "false"
click at [659, 894] on span "Next step" at bounding box center [627, 890] width 327 height 18
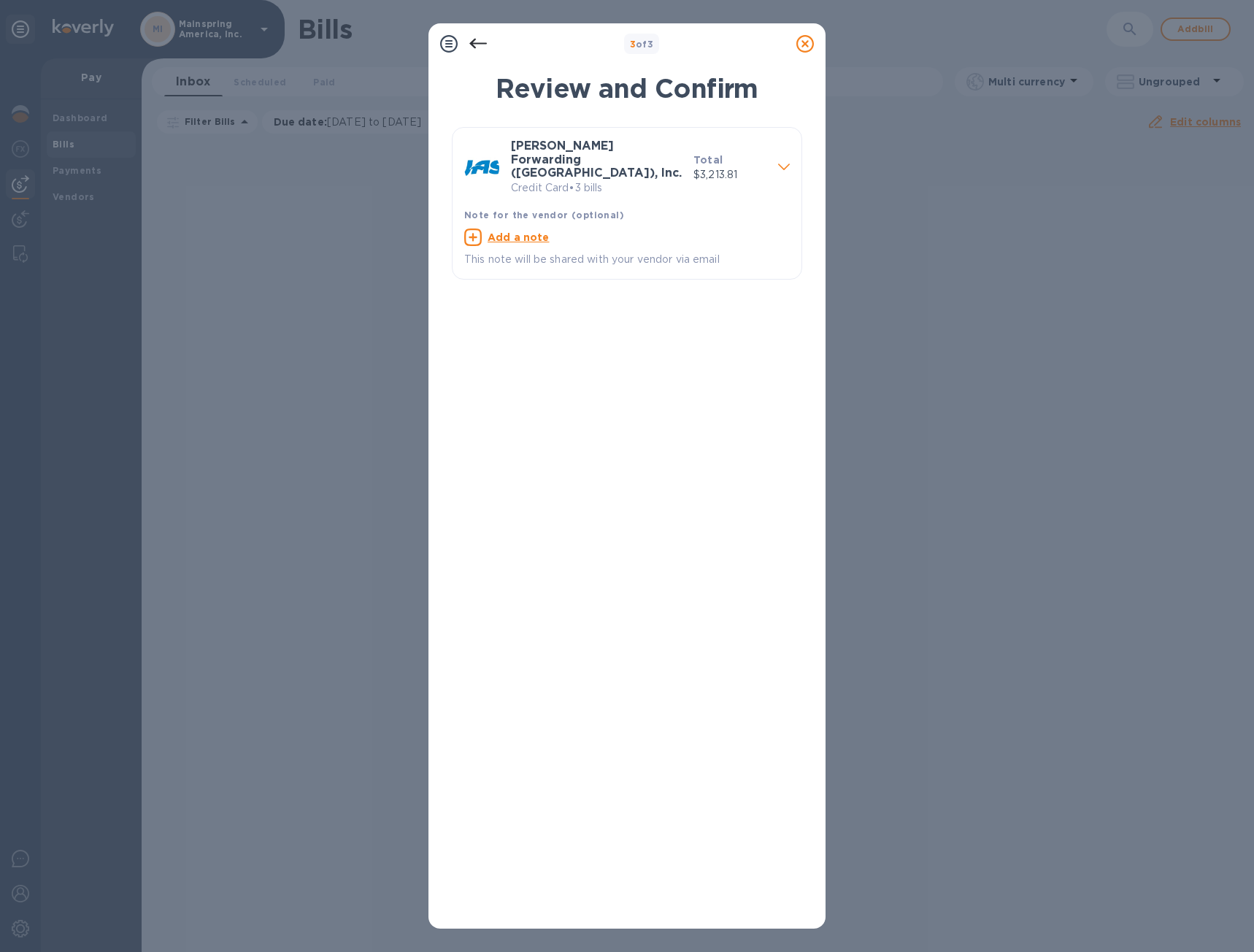
click at [620, 863] on div "[PERSON_NAME] Forwarding ([GEOGRAPHIC_DATA]), Inc. Credit Card • 3 bills Total …" at bounding box center [627, 521] width 350 height 789
click at [626, 861] on div "[PERSON_NAME] Forwarding ([GEOGRAPHIC_DATA]), Inc. Credit Card • 3 bills Total …" at bounding box center [627, 521] width 350 height 789
click at [627, 861] on div "[PERSON_NAME] Forwarding ([GEOGRAPHIC_DATA]), Inc. Credit Card • 3 bills Total …" at bounding box center [627, 521] width 350 height 789
click at [641, 842] on div "[PERSON_NAME] Forwarding ([GEOGRAPHIC_DATA]), Inc. Credit Card • 3 bills Total …" at bounding box center [627, 521] width 350 height 789
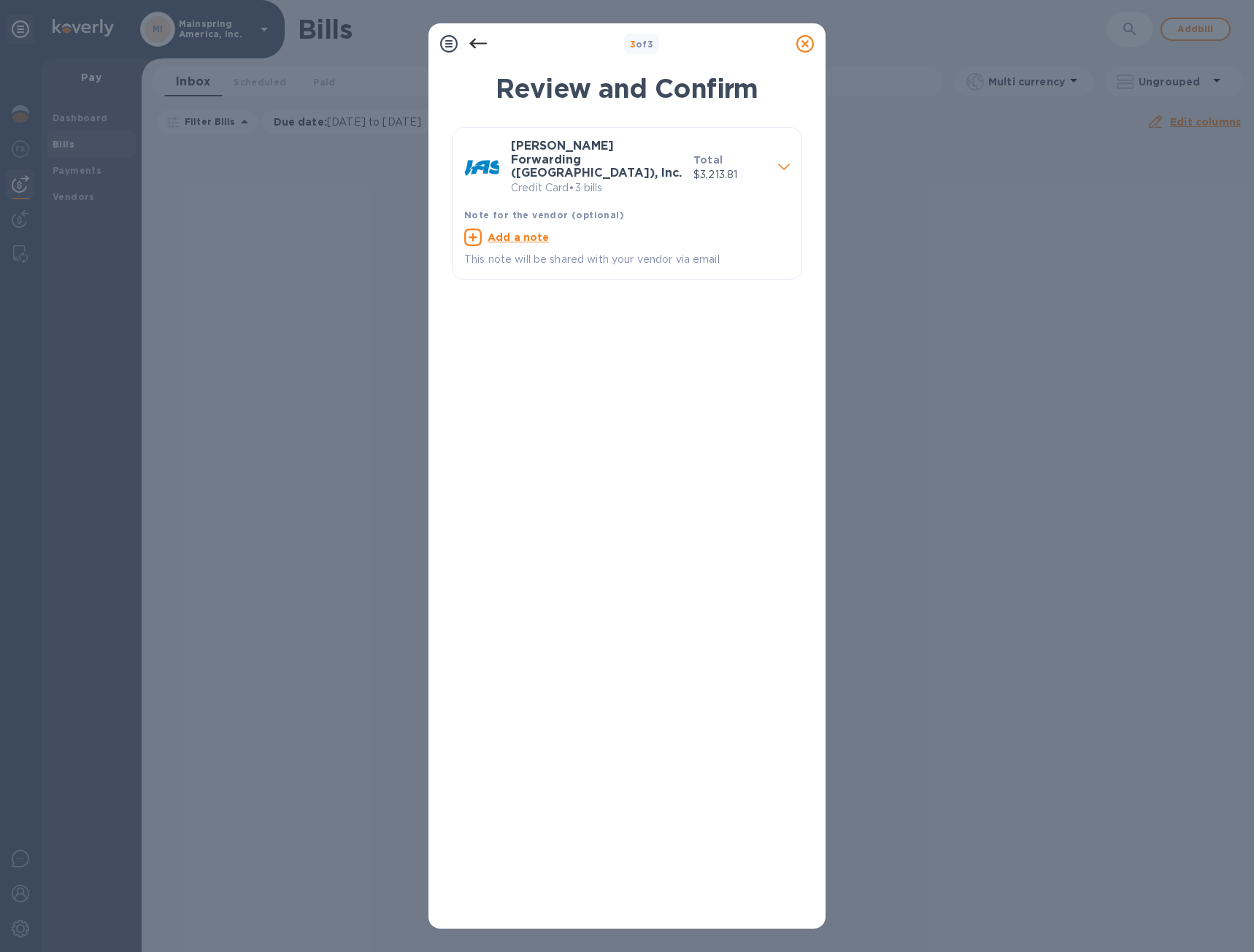
click at [489, 45] on div at bounding box center [478, 44] width 29 height 29
click at [480, 41] on icon at bounding box center [478, 44] width 18 height 18
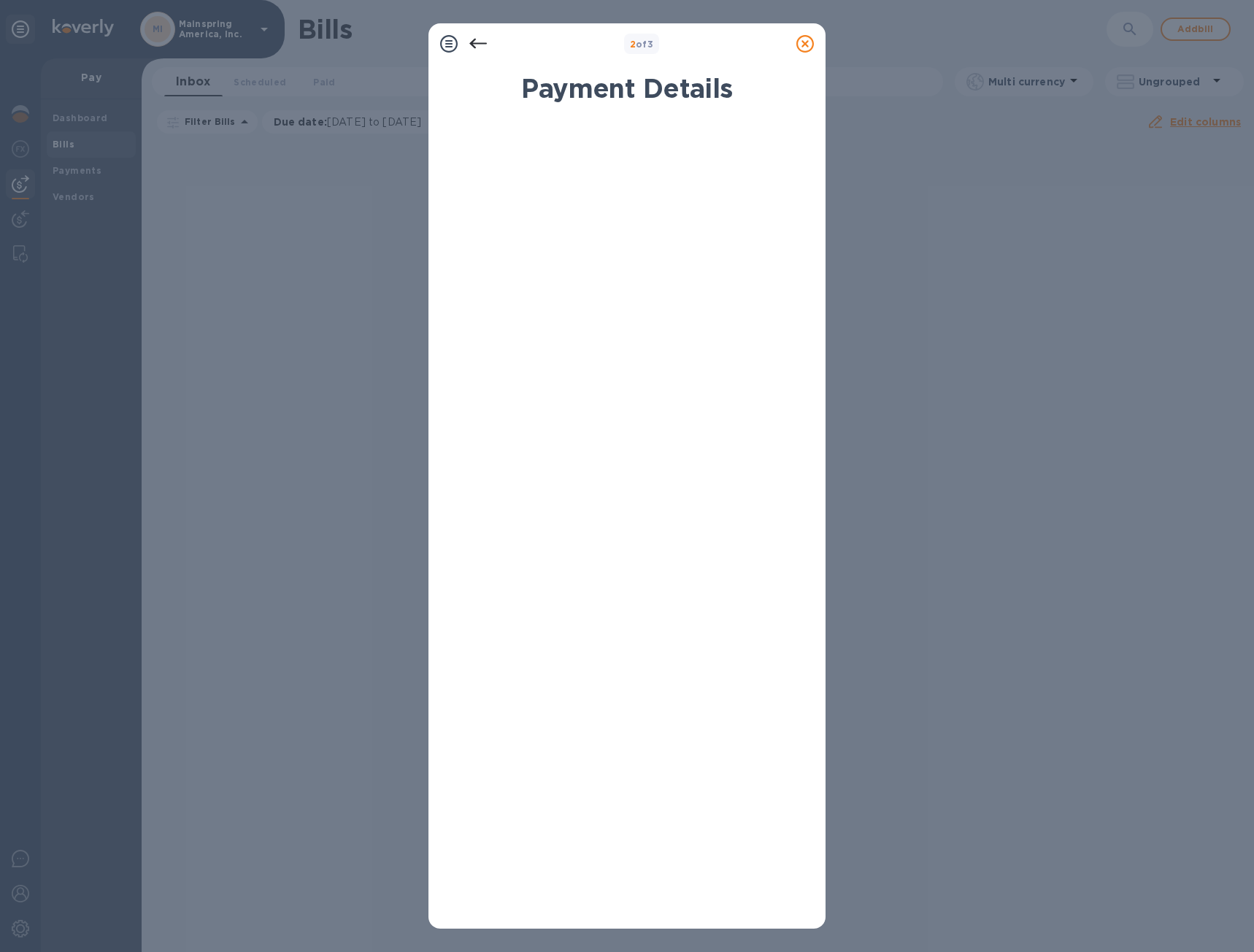
click at [799, 44] on icon at bounding box center [804, 44] width 18 height 18
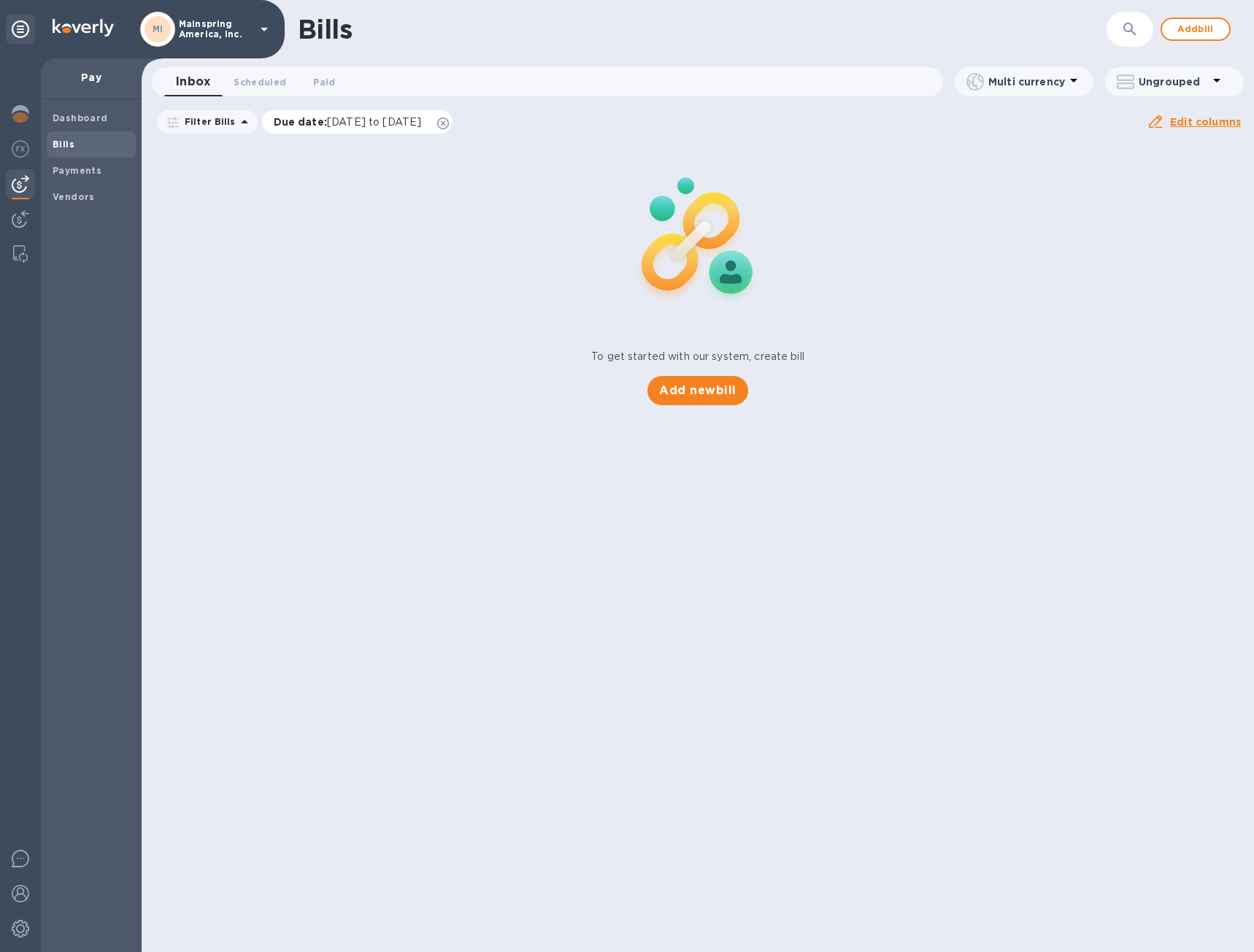
click at [449, 119] on icon at bounding box center [443, 123] width 11 height 11
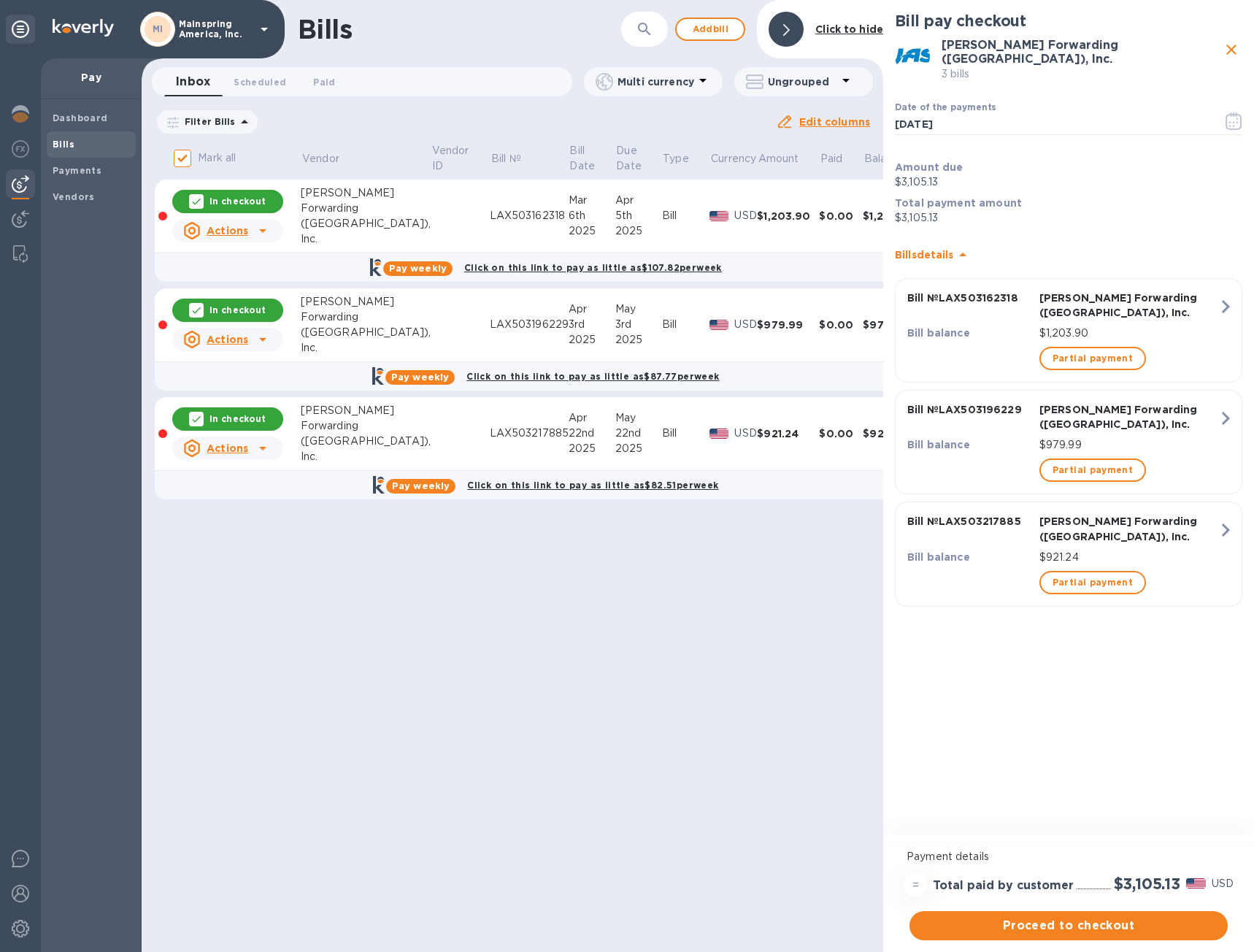
click at [1037, 908] on div "Proceed to checkout" at bounding box center [1069, 925] width 324 height 35
click at [1018, 917] on span "Proceed to checkout" at bounding box center [1069, 926] width 295 height 18
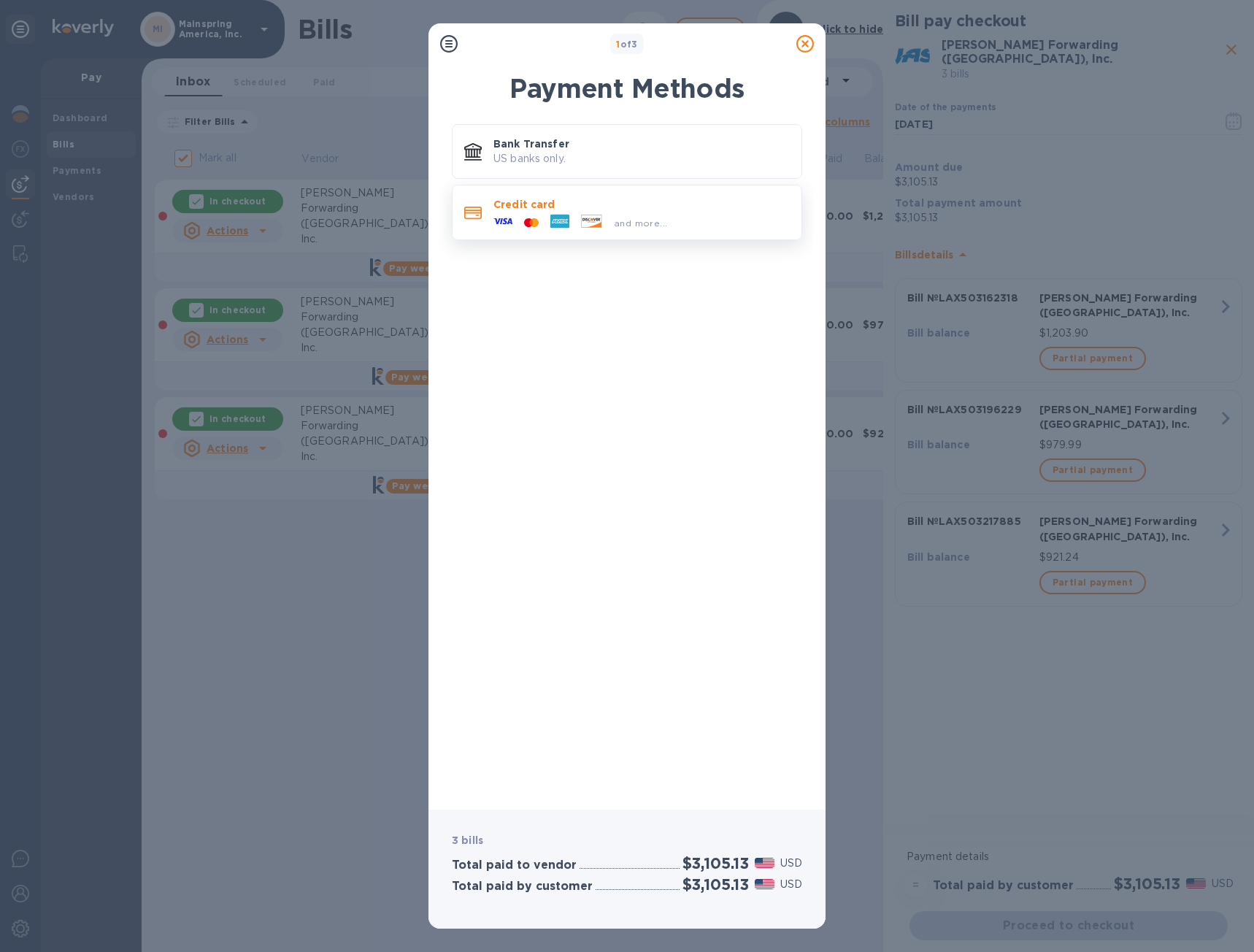
click at [602, 212] on div "and more..." at bounding box center [580, 222] width 185 height 22
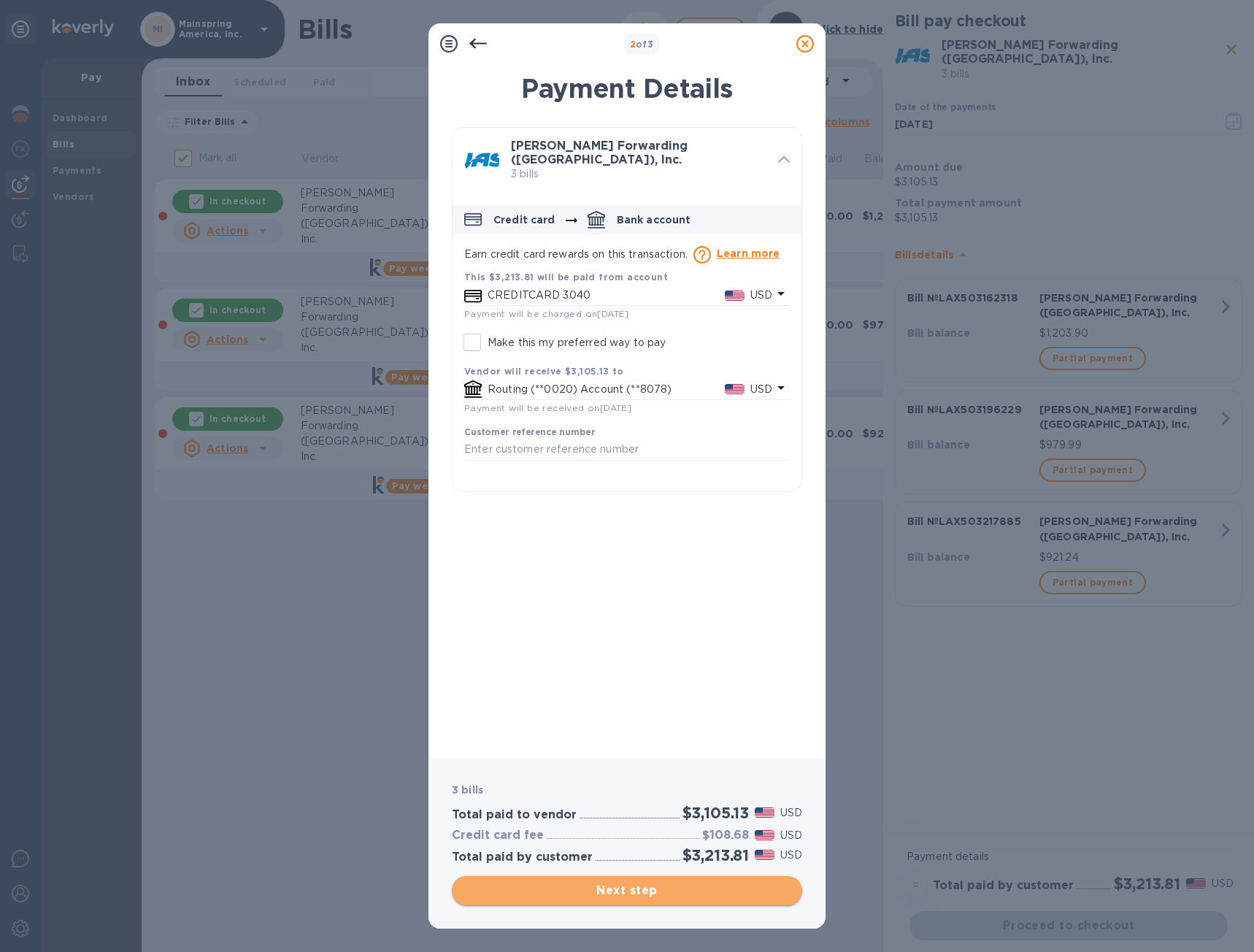
click at [614, 887] on span "Next step" at bounding box center [627, 890] width 327 height 18
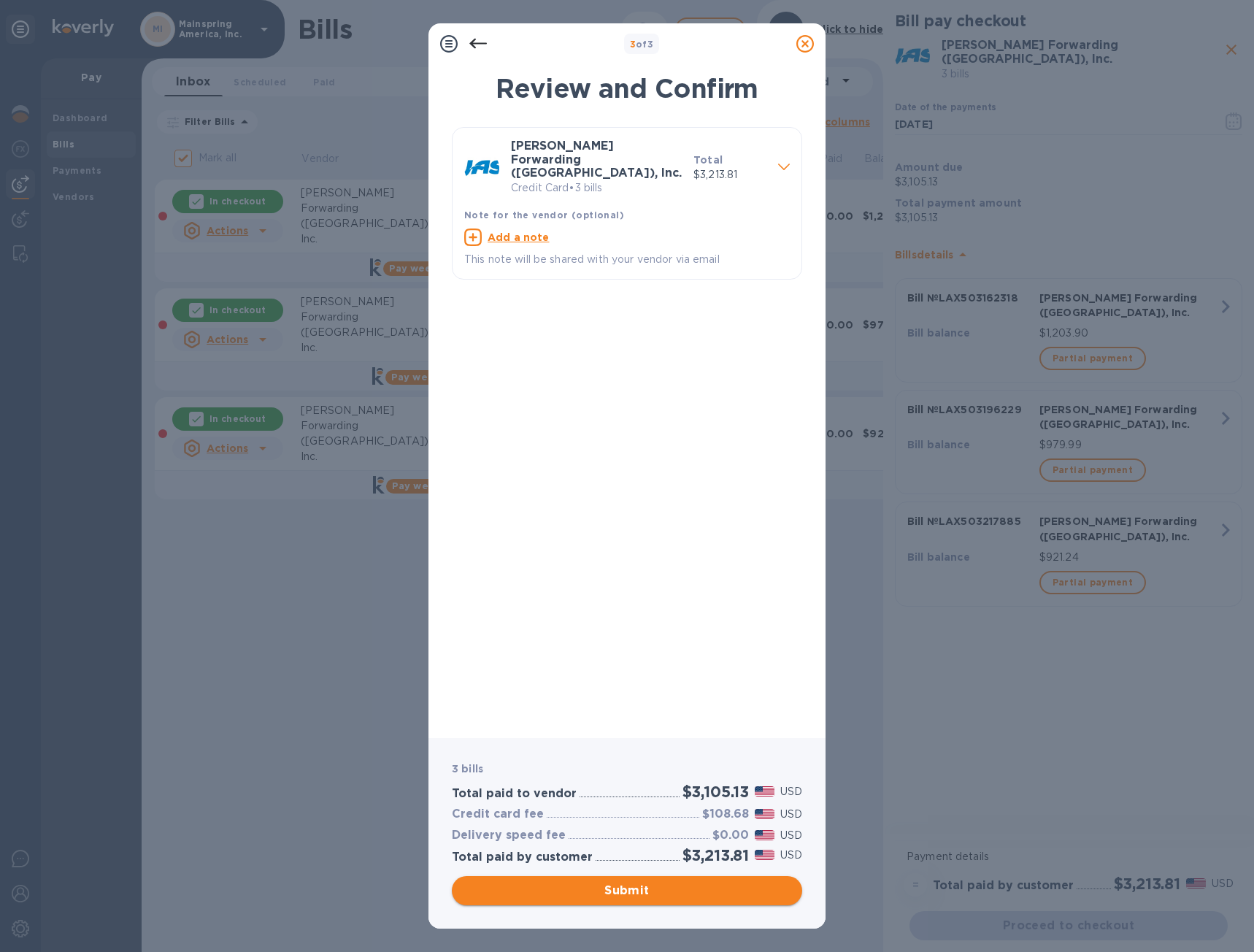
click at [614, 887] on span "Submit" at bounding box center [627, 890] width 327 height 18
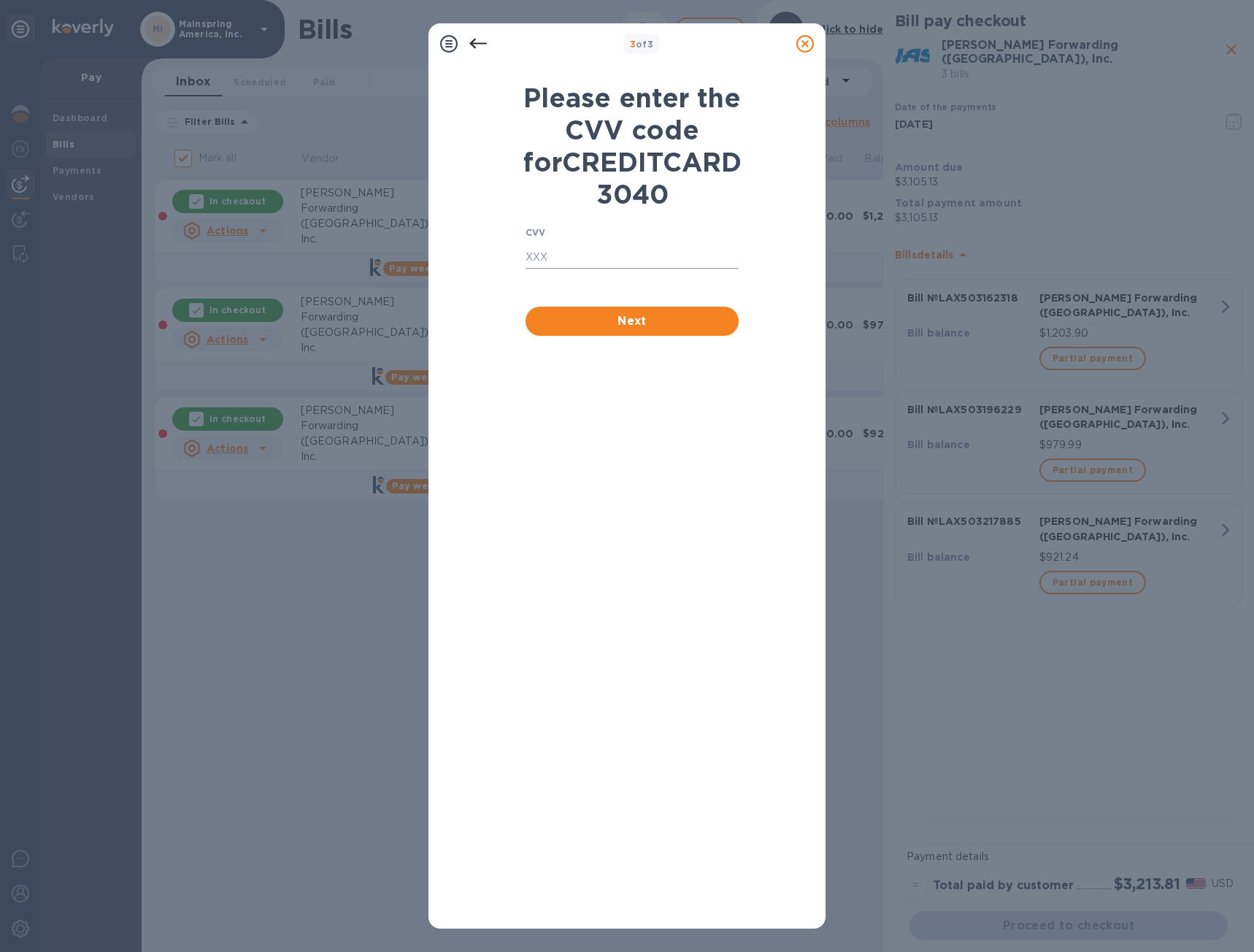
click at [613, 269] on input "text" at bounding box center [631, 257] width 213 height 22
type input "1063"
click button "Next" at bounding box center [631, 321] width 213 height 29
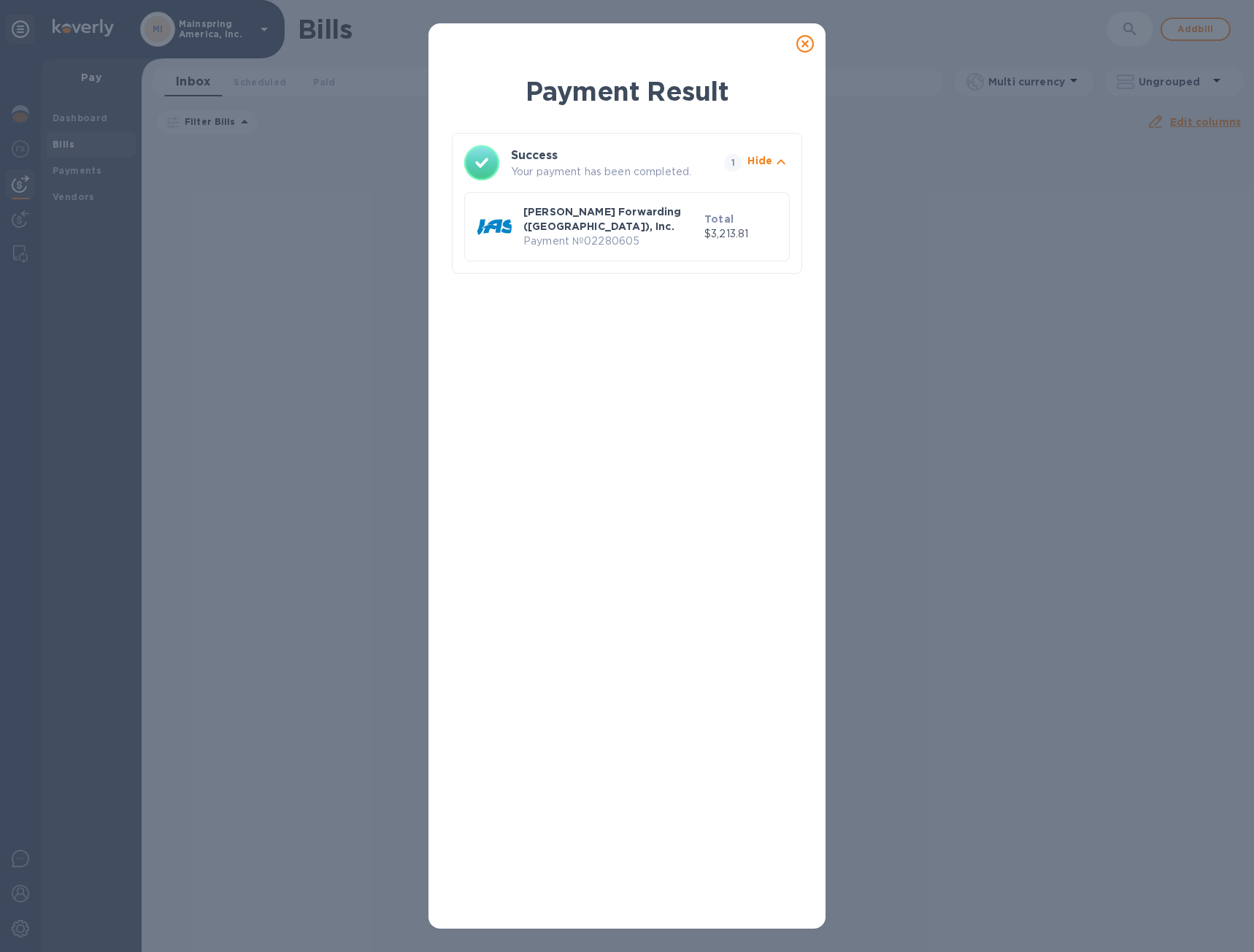
click at [798, 38] on icon at bounding box center [804, 44] width 18 height 18
